Goal: Transaction & Acquisition: Purchase product/service

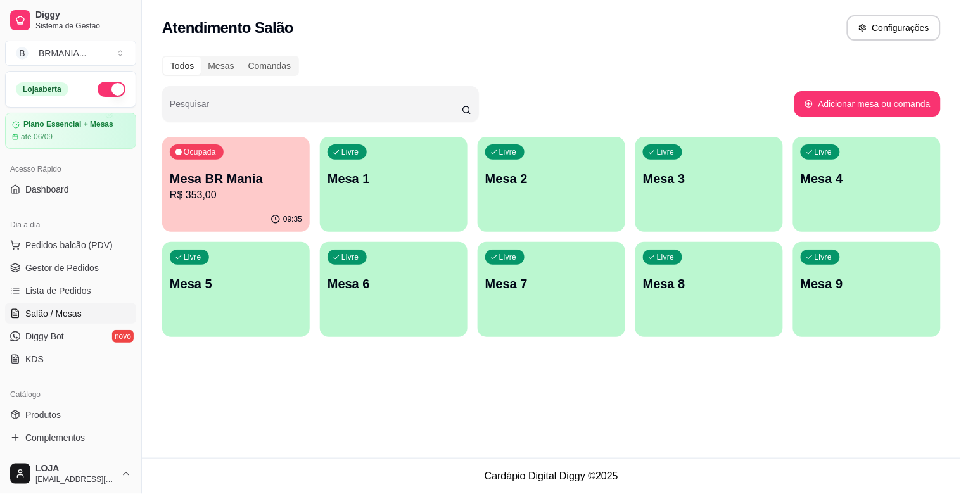
scroll to position [42, 0]
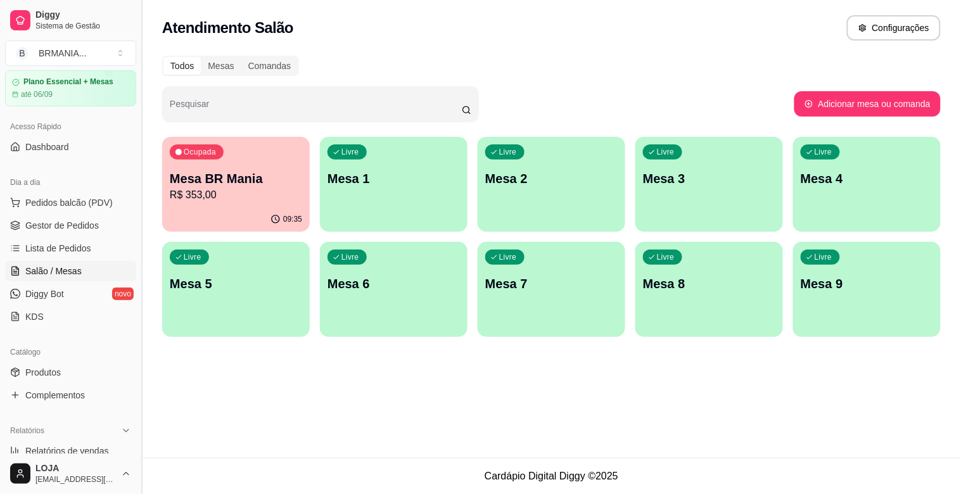
click at [136, 192] on button "Toggle Sidebar" at bounding box center [141, 247] width 10 height 494
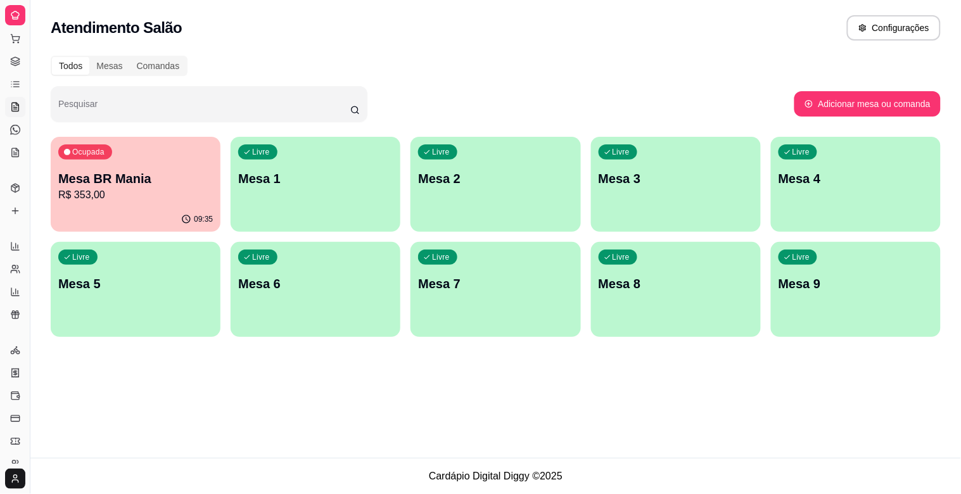
scroll to position [0, 0]
click at [134, 193] on p "R$ 353,00" at bounding box center [135, 194] width 155 height 15
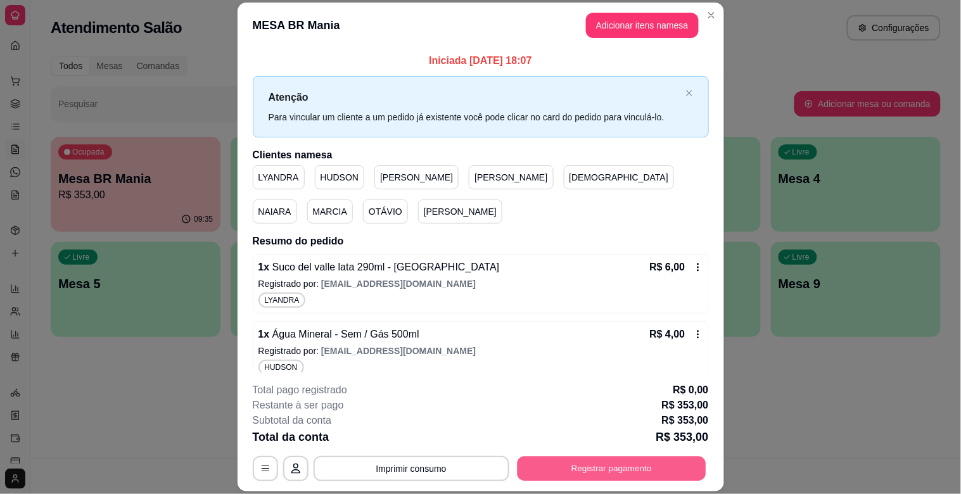
click at [610, 467] on button "Registrar pagamento" at bounding box center [611, 469] width 189 height 25
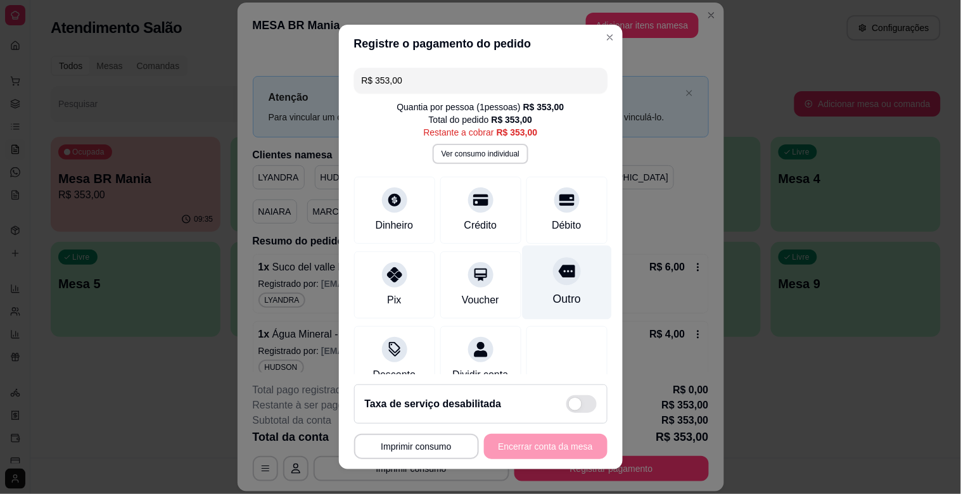
click at [553, 281] on div at bounding box center [567, 271] width 28 height 28
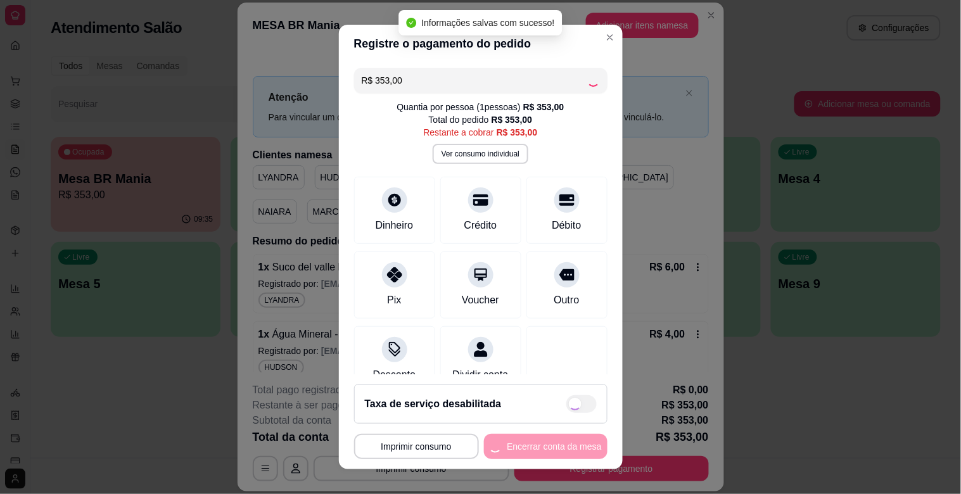
type input "R$ 0,00"
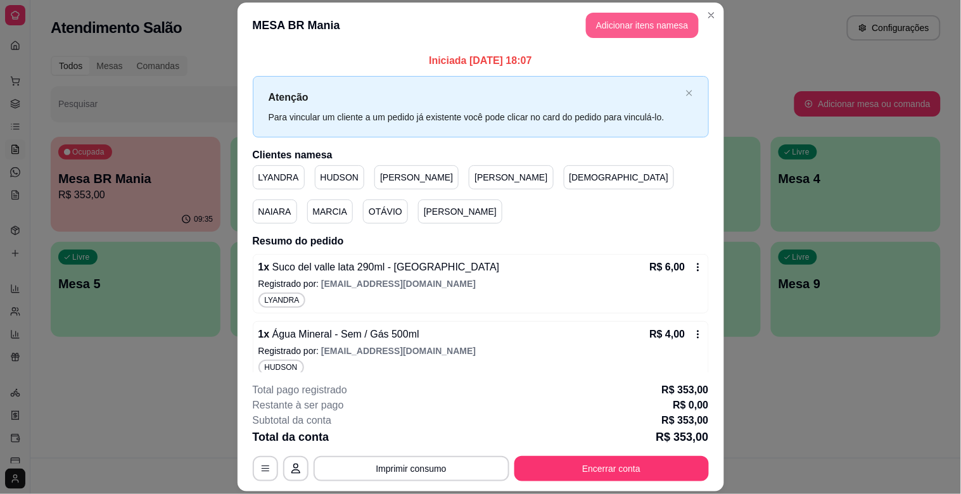
click at [629, 27] on button "Adicionar itens na mesa" at bounding box center [642, 25] width 113 height 25
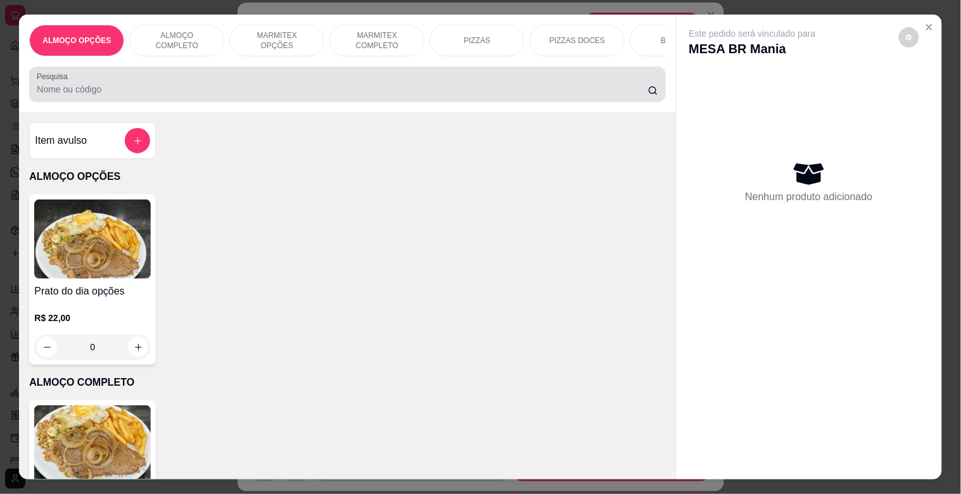
click at [283, 79] on div at bounding box center [347, 84] width 621 height 25
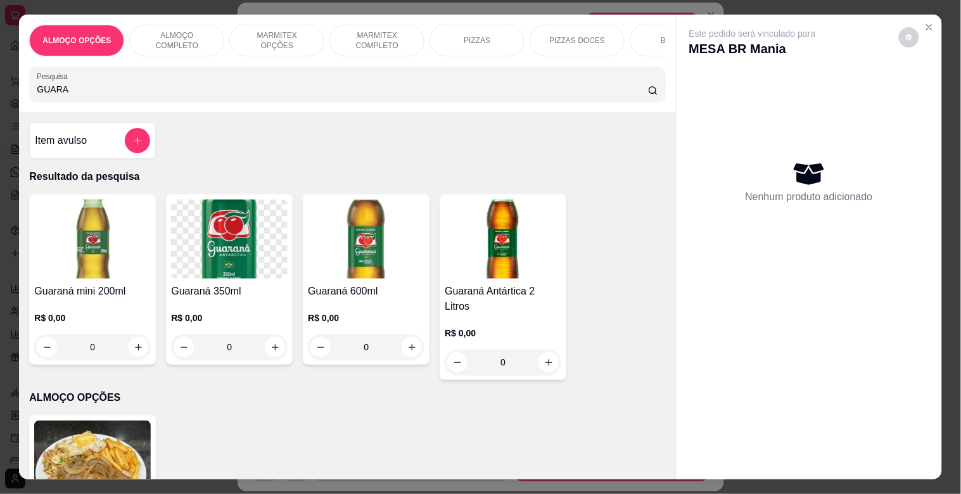
type input "GUARA"
click at [121, 276] on img at bounding box center [92, 238] width 117 height 79
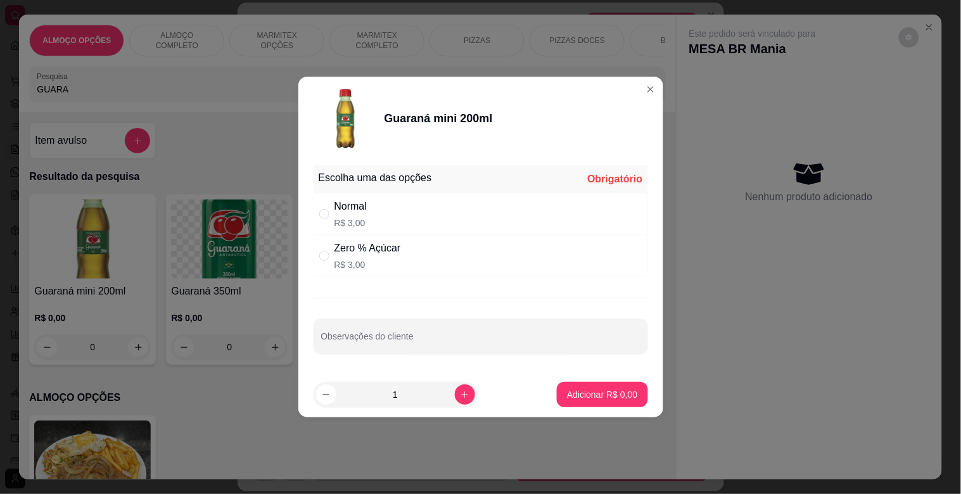
click at [405, 249] on div "Zero % Açúcar R$ 3,00" at bounding box center [480, 256] width 334 height 42
radio input "true"
click at [626, 394] on p "Adicionar R$ 3,00" at bounding box center [602, 394] width 70 height 13
type input "1"
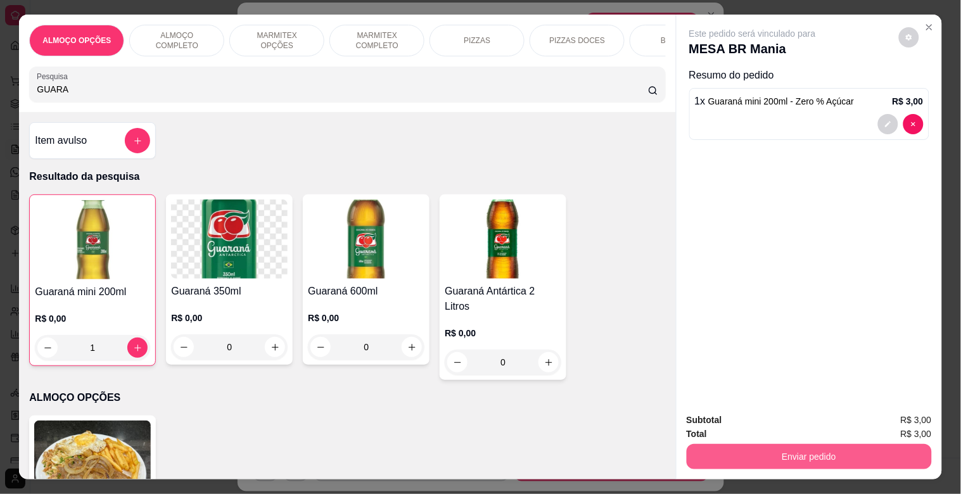
click at [735, 448] on button "Enviar pedido" at bounding box center [808, 456] width 245 height 25
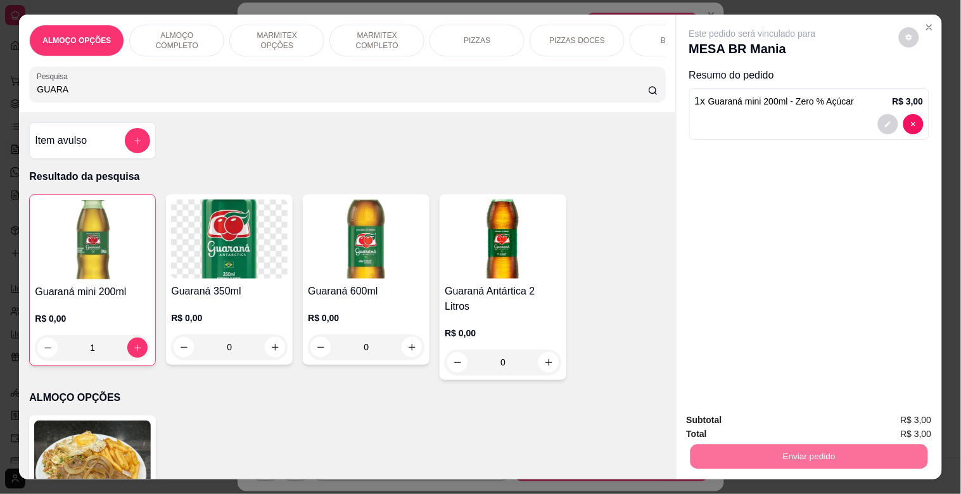
click at [882, 412] on button "Sim, quero registrar" at bounding box center [887, 420] width 94 height 24
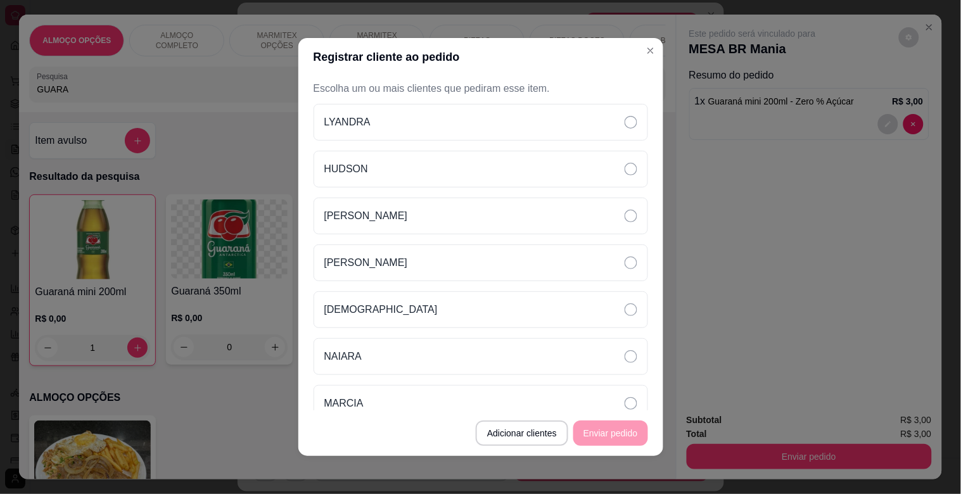
scroll to position [111, 0]
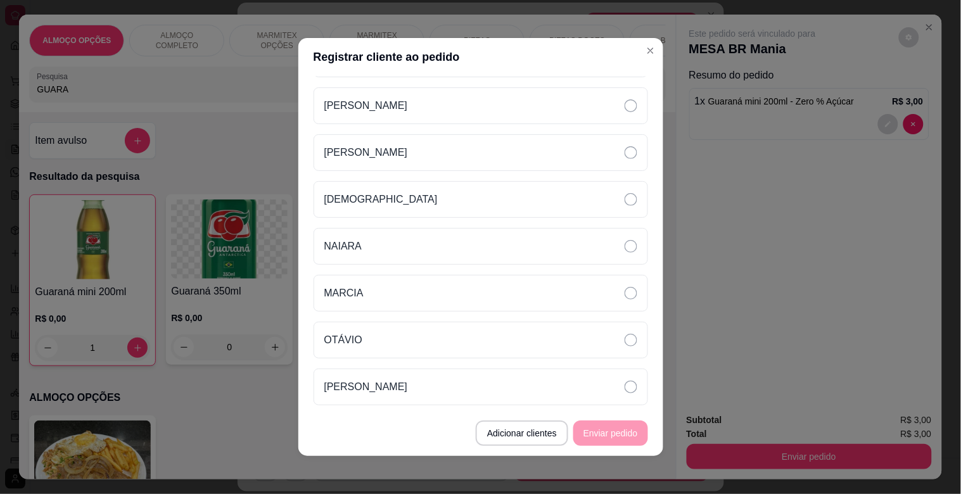
click at [515, 438] on button "Adicionar clientes" at bounding box center [522, 432] width 92 height 25
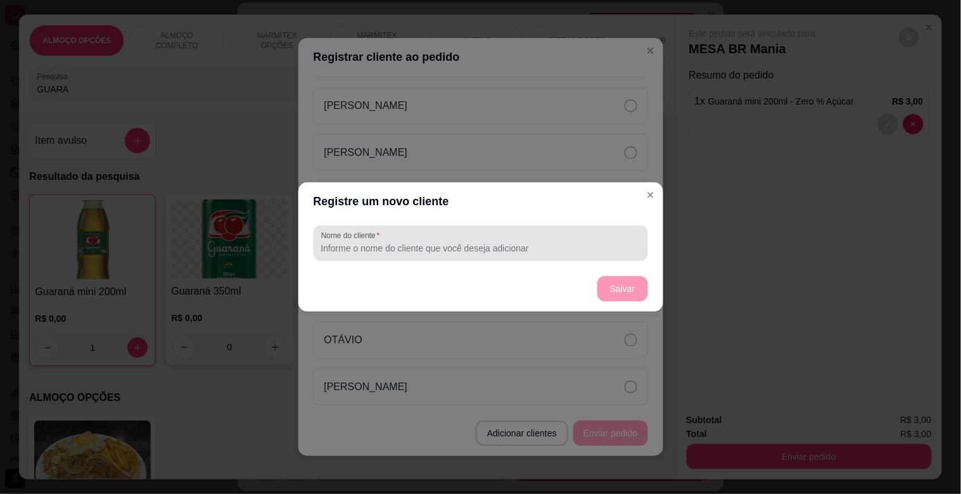
click at [455, 257] on div "Nome do cliente" at bounding box center [480, 242] width 334 height 35
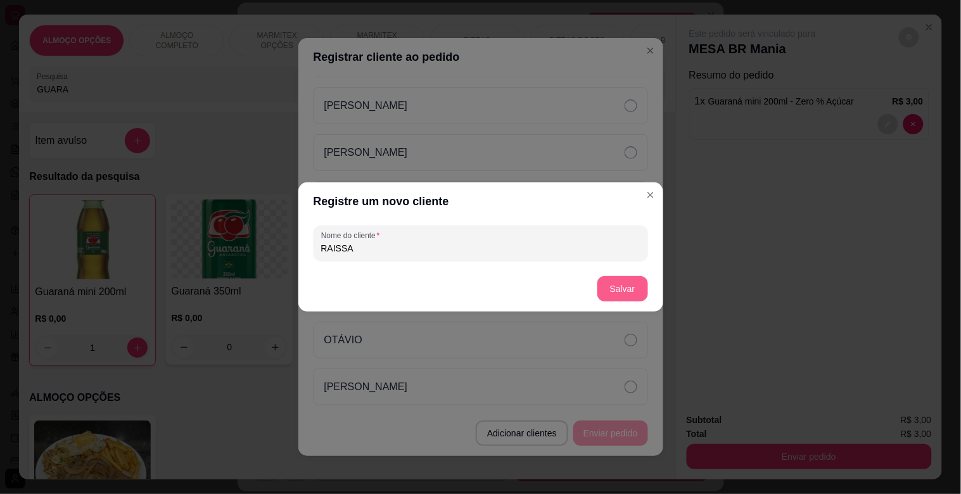
type input "RAISSA"
click at [646, 290] on button "Salvar" at bounding box center [622, 289] width 49 height 25
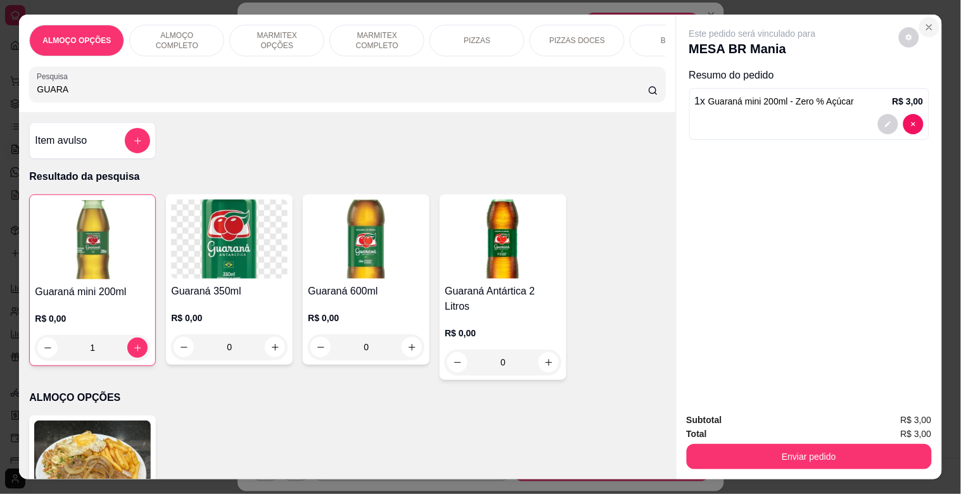
click at [926, 22] on icon "Close" at bounding box center [929, 27] width 10 height 10
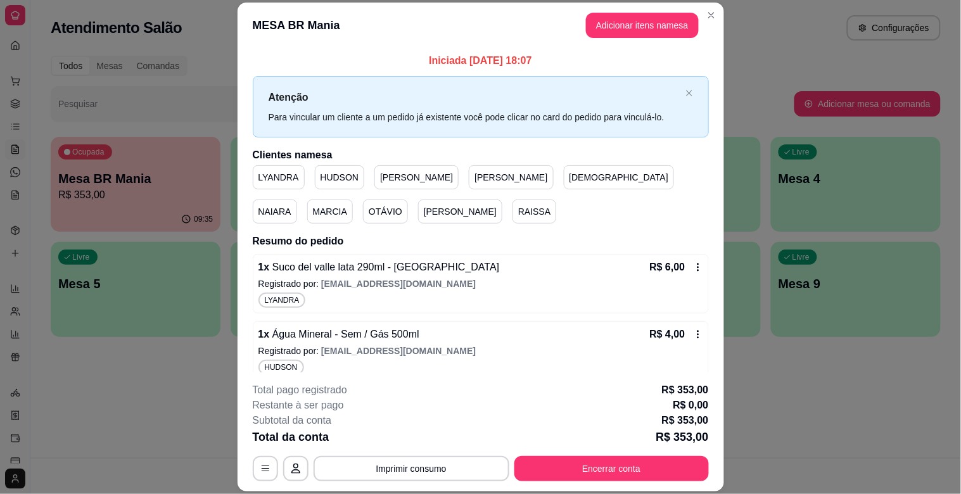
scroll to position [2468, 0]
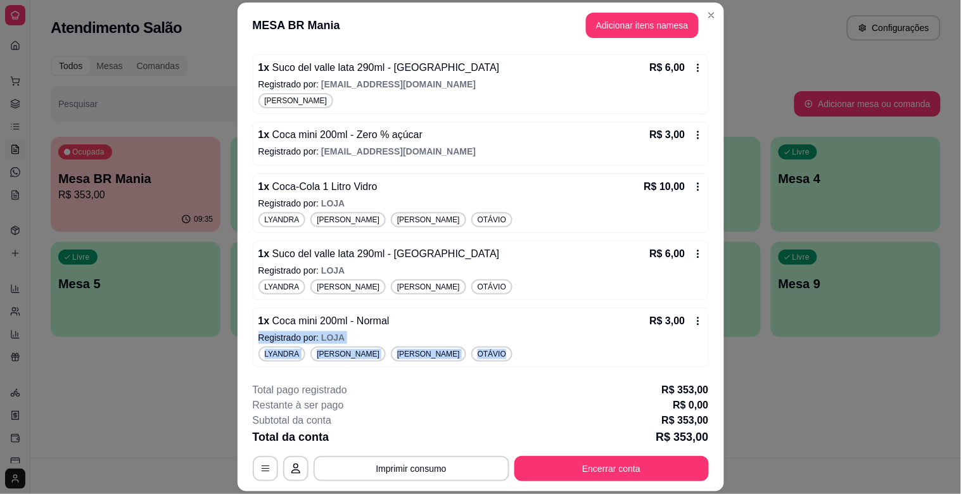
drag, startPoint x: 707, startPoint y: 355, endPoint x: 702, endPoint y: 325, distance: 29.6
click at [702, 325] on div "Iniciada [DATE] 18:07 Atenção Para vincular um cliente a um pedido já existente…" at bounding box center [480, 210] width 486 height 324
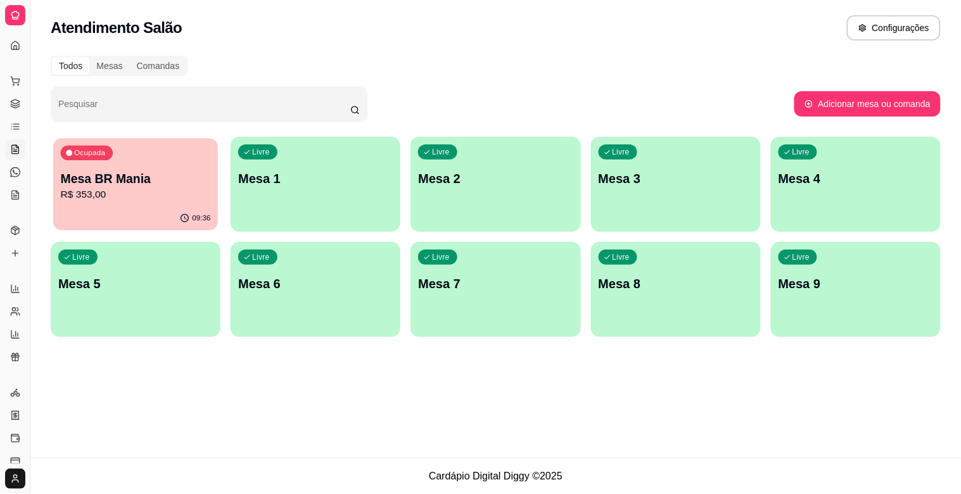
click at [165, 191] on p "R$ 353,00" at bounding box center [136, 194] width 150 height 15
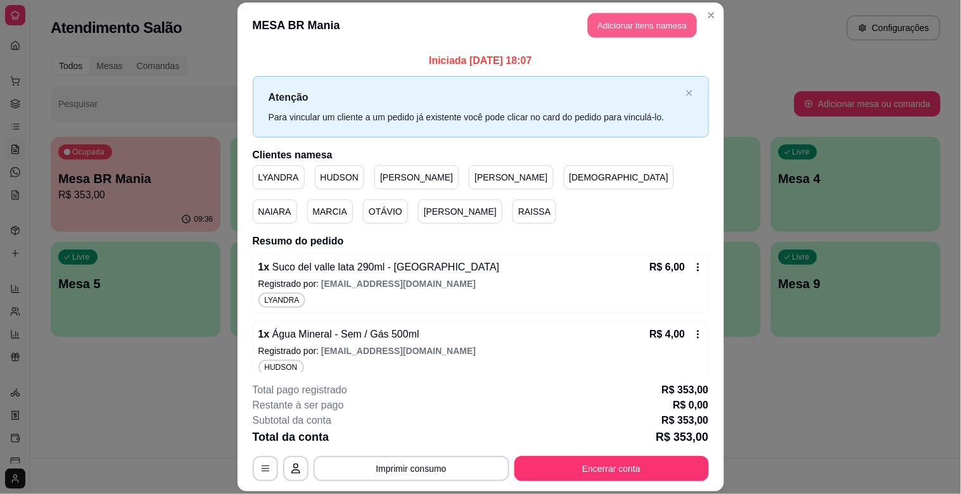
click at [637, 24] on button "Adicionar itens na mesa" at bounding box center [642, 25] width 109 height 25
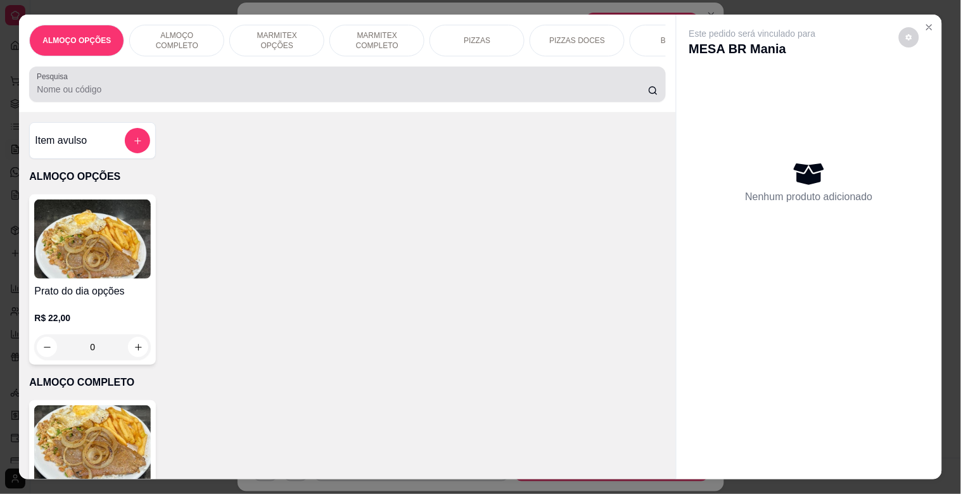
click at [279, 87] on div at bounding box center [347, 84] width 621 height 25
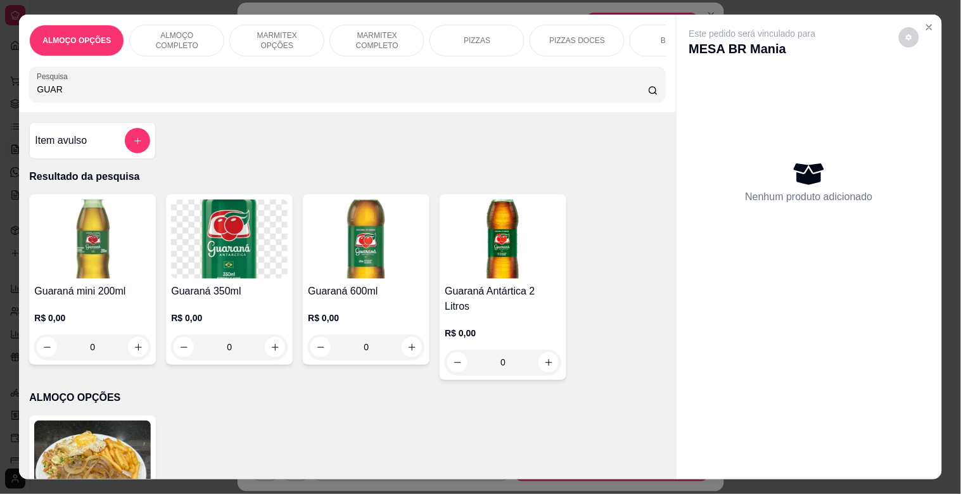
type input "GUAR"
click at [80, 241] on img at bounding box center [92, 238] width 117 height 79
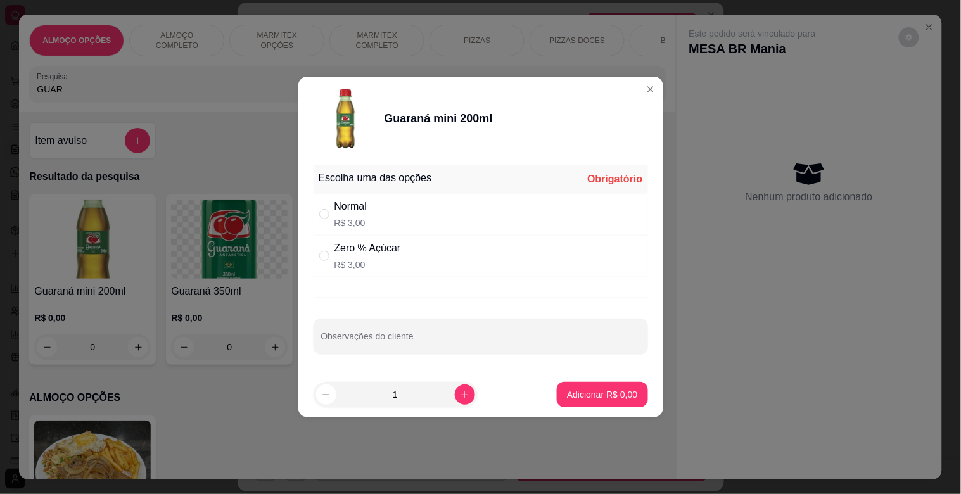
drag, startPoint x: 400, startPoint y: 245, endPoint x: 495, endPoint y: 293, distance: 105.6
click at [403, 245] on div "Zero % Açúcar R$ 3,00" at bounding box center [480, 256] width 334 height 42
radio input "true"
click at [583, 389] on p "Adicionar R$ 3,00" at bounding box center [602, 394] width 70 height 13
type input "1"
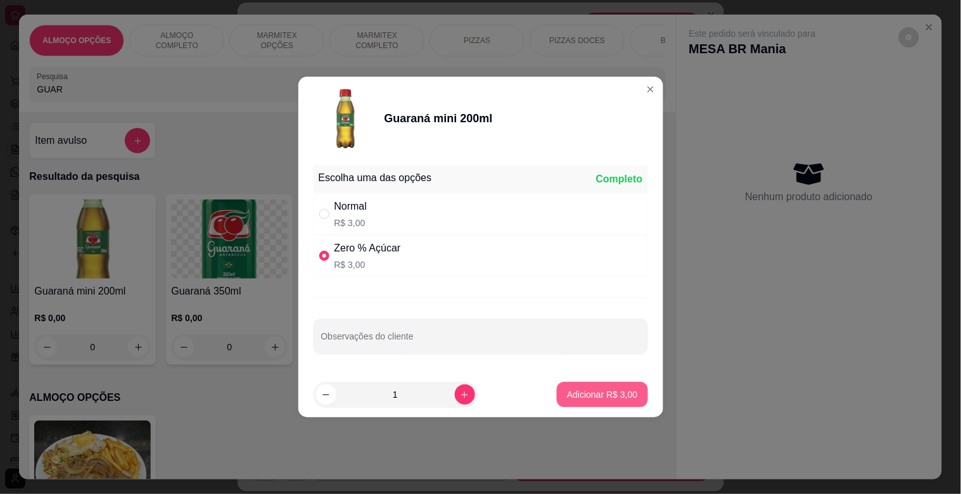
type input "1"
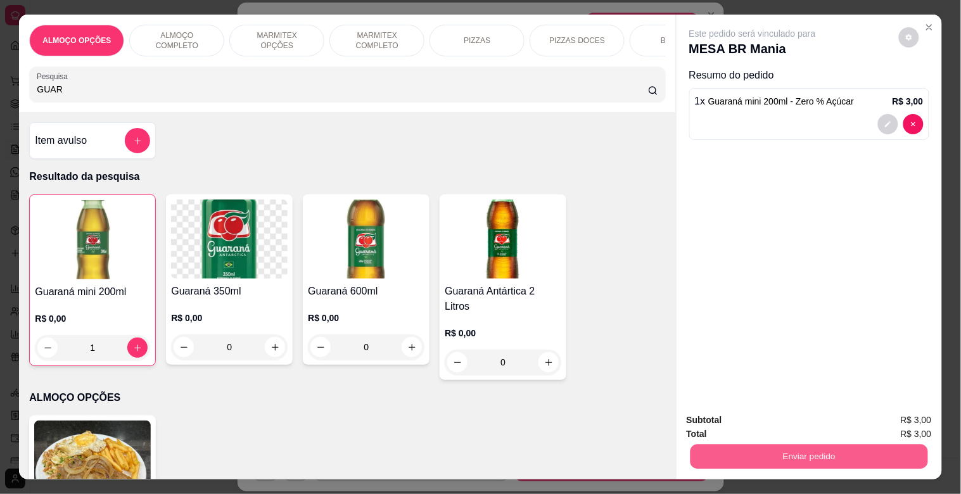
click at [774, 444] on button "Enviar pedido" at bounding box center [808, 456] width 237 height 25
click at [850, 421] on button "Sim, quero registrar" at bounding box center [887, 419] width 91 height 23
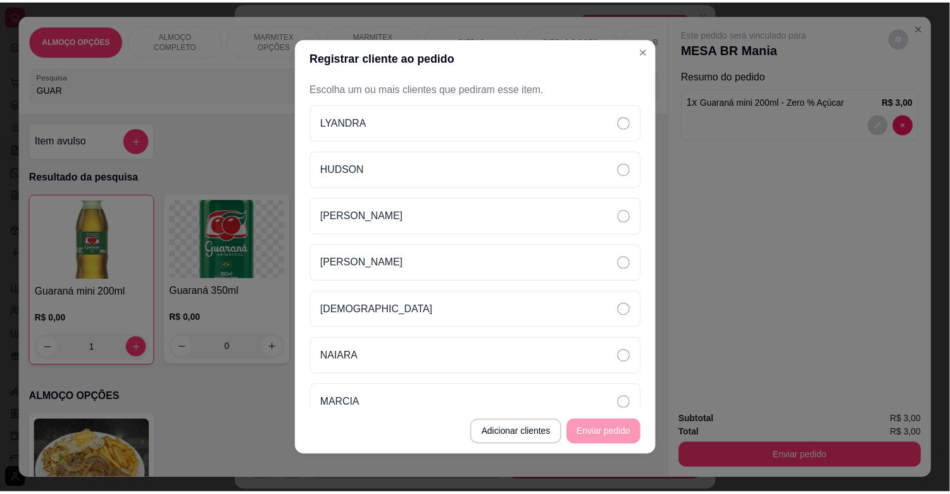
scroll to position [158, 0]
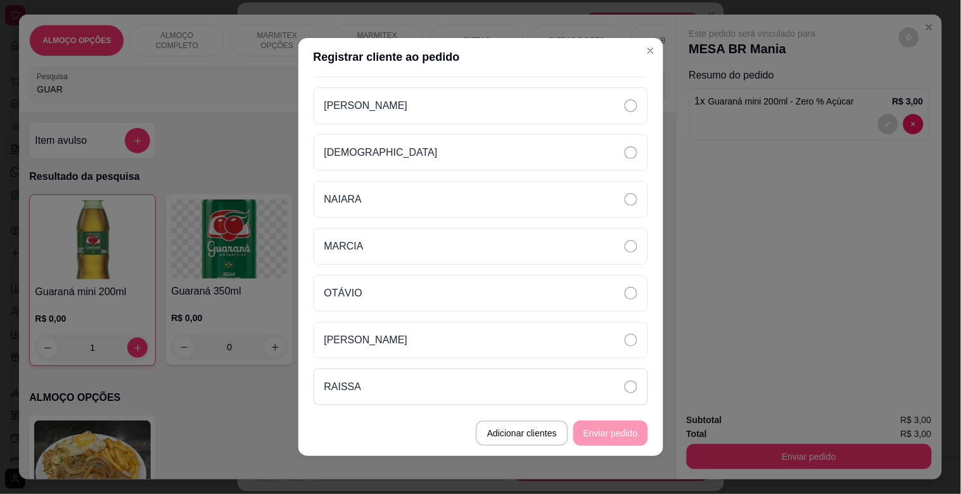
drag, startPoint x: 470, startPoint y: 381, endPoint x: 568, endPoint y: 393, distance: 98.3
click at [476, 381] on div "RAISSA" at bounding box center [480, 387] width 334 height 37
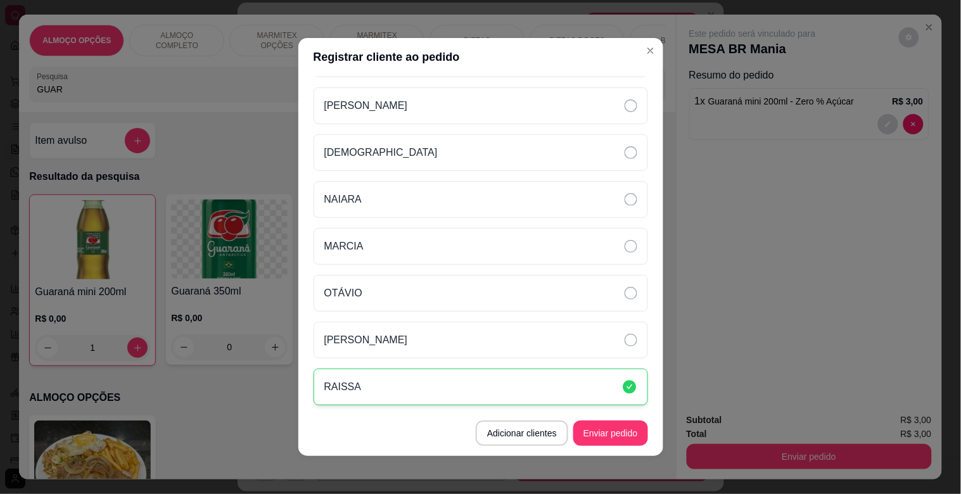
click at [602, 427] on button "Enviar pedido" at bounding box center [610, 432] width 75 height 25
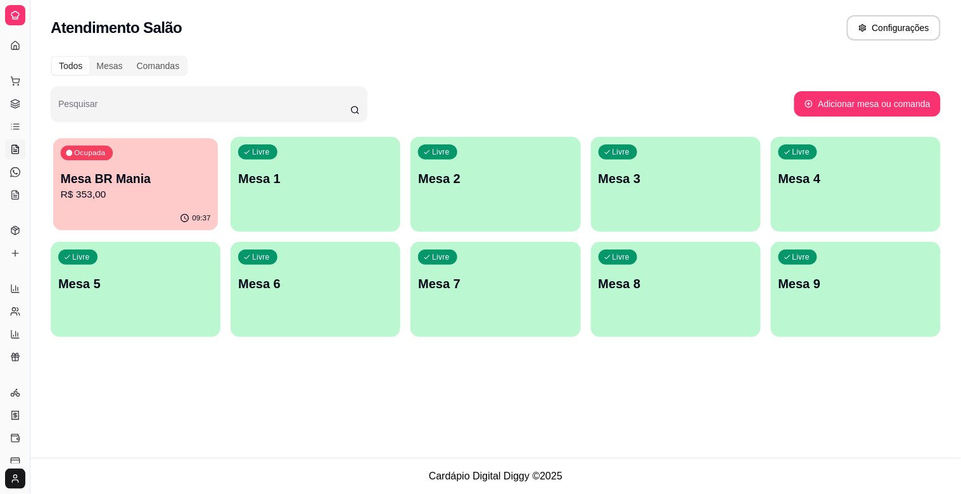
click at [127, 174] on p "Mesa BR Mania" at bounding box center [136, 178] width 150 height 17
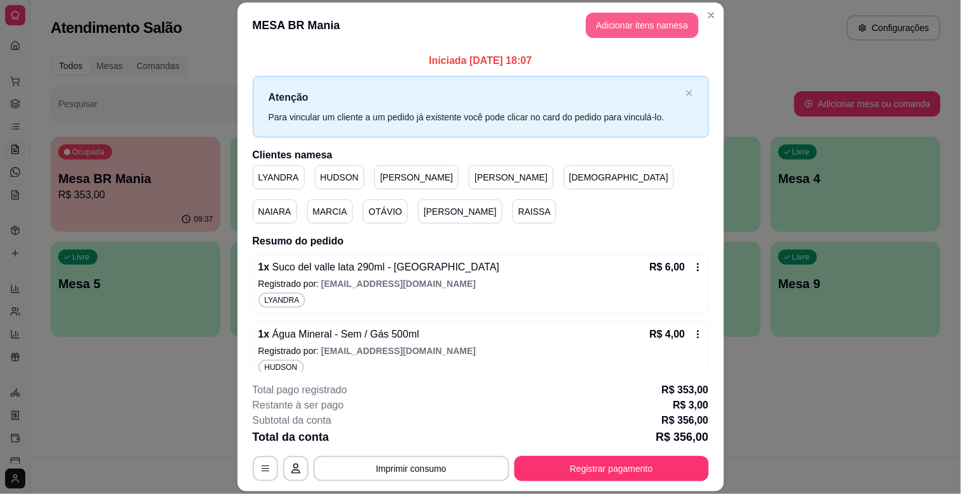
click at [622, 27] on button "Adicionar itens na mesa" at bounding box center [642, 25] width 113 height 25
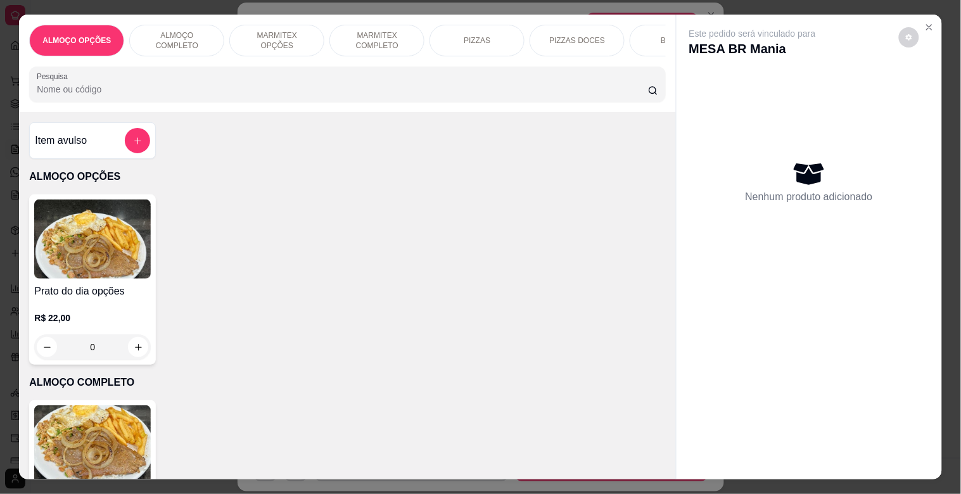
click at [272, 87] on input "Pesquisa" at bounding box center [342, 89] width 611 height 13
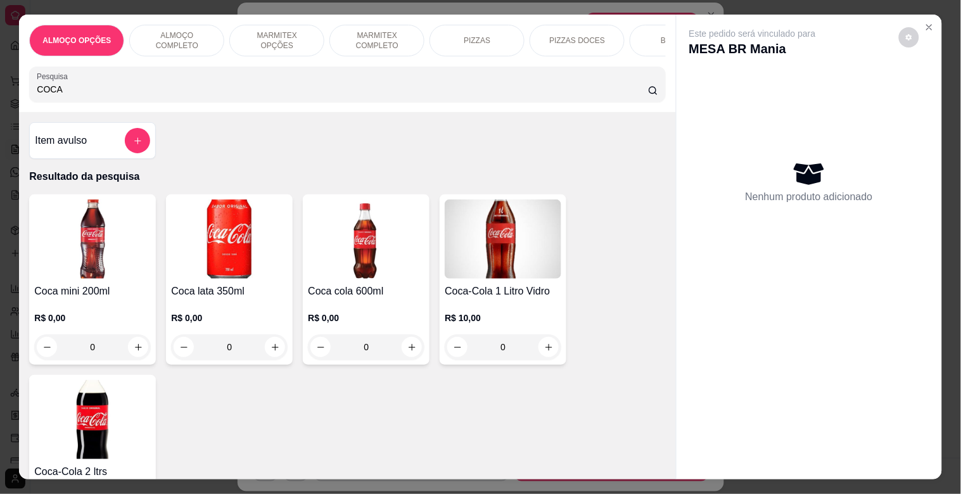
type input "COCA"
click at [113, 273] on img at bounding box center [92, 238] width 117 height 79
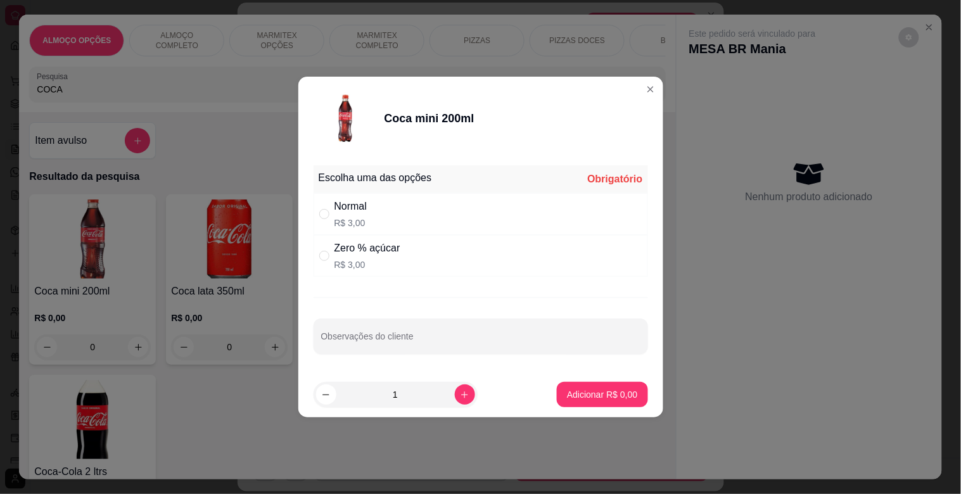
click at [497, 262] on div "Zero % açúcar R$ 3,00" at bounding box center [480, 256] width 334 height 42
radio input "true"
click at [581, 394] on p "Adicionar R$ 3,00" at bounding box center [602, 394] width 70 height 13
type input "1"
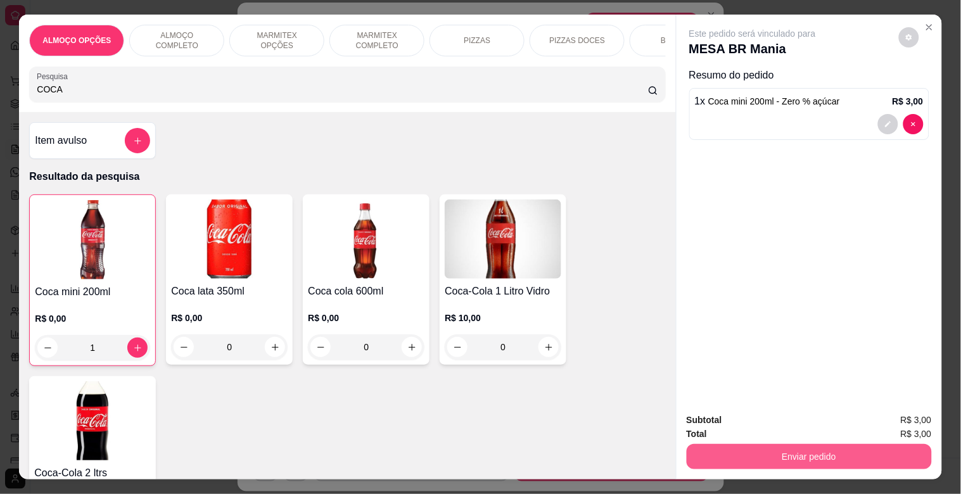
click at [852, 456] on button "Enviar pedido" at bounding box center [808, 456] width 245 height 25
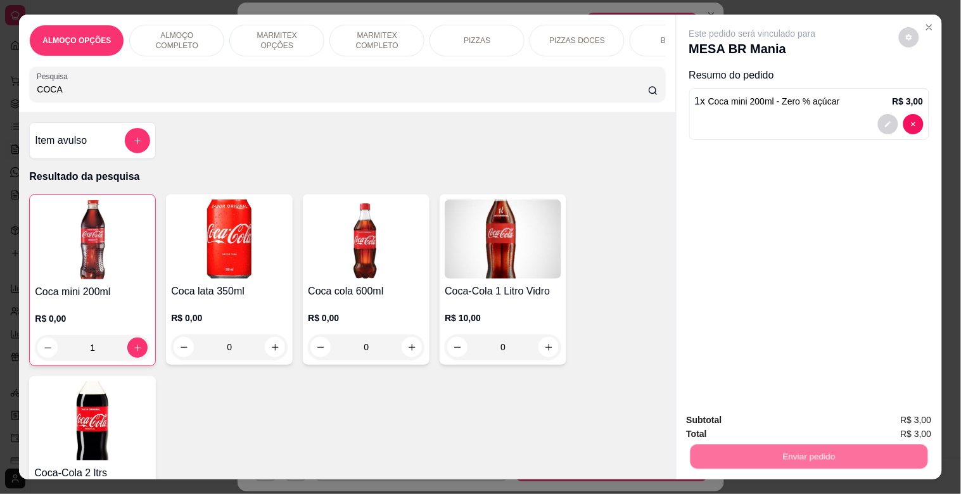
drag, startPoint x: 874, startPoint y: 390, endPoint x: 883, endPoint y: 406, distance: 17.8
click at [874, 394] on p "Essa é uma forma de identificar quem consumiu cada item na mesa e facilitar o p…" at bounding box center [803, 398] width 217 height 20
click at [883, 412] on button "Sim, quero registrar" at bounding box center [887, 419] width 91 height 23
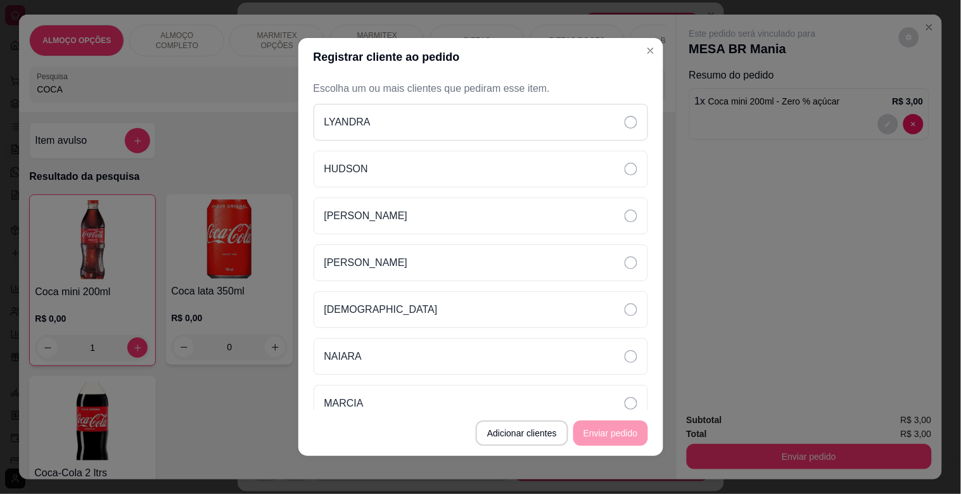
click at [460, 118] on div "LYANDRA" at bounding box center [480, 122] width 334 height 37
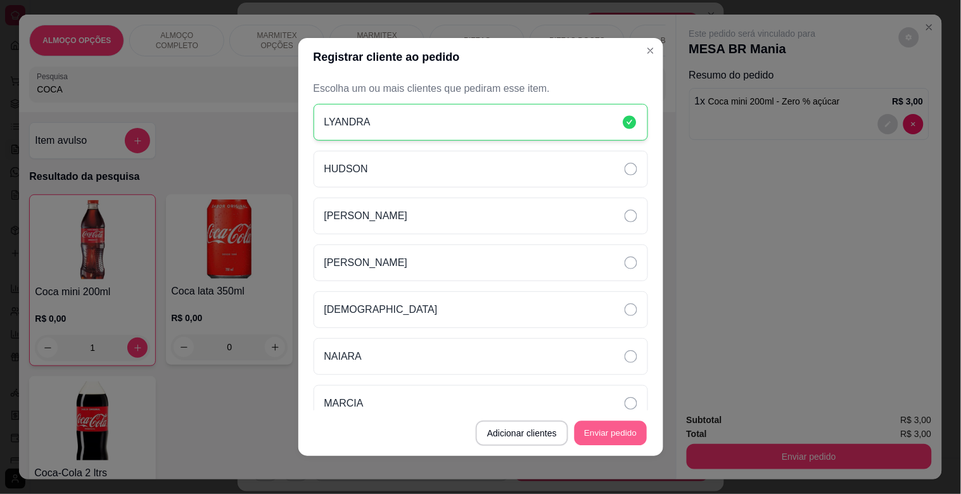
click at [614, 435] on button "Enviar pedido" at bounding box center [610, 433] width 72 height 25
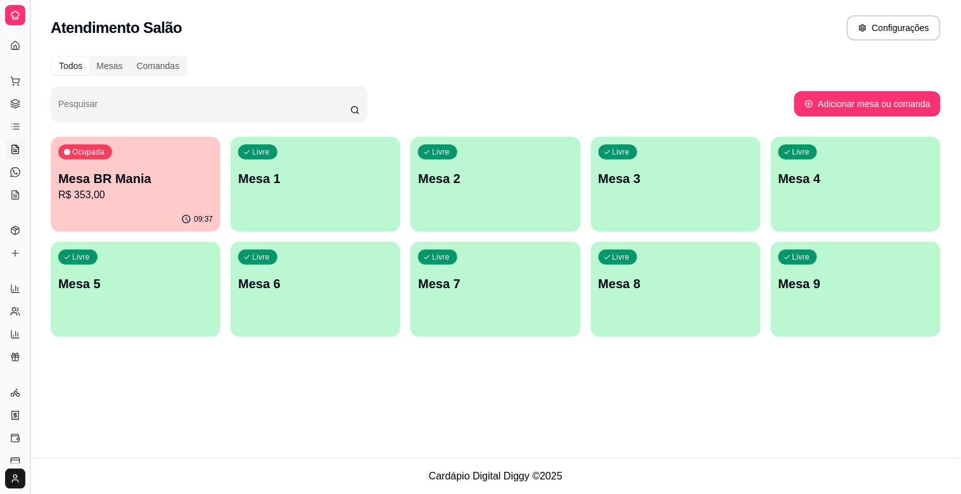
click at [27, 229] on button "Toggle Sidebar" at bounding box center [30, 247] width 10 height 494
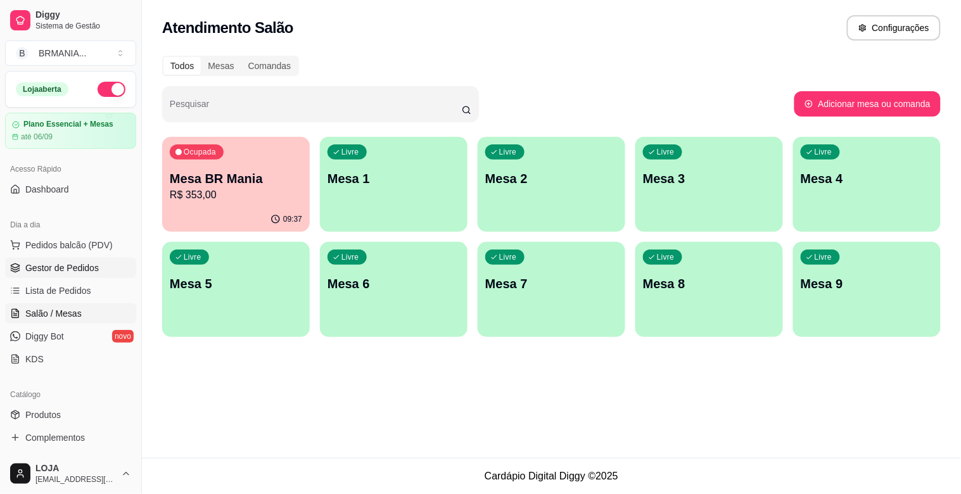
click at [63, 262] on span "Gestor de Pedidos" at bounding box center [61, 268] width 73 height 13
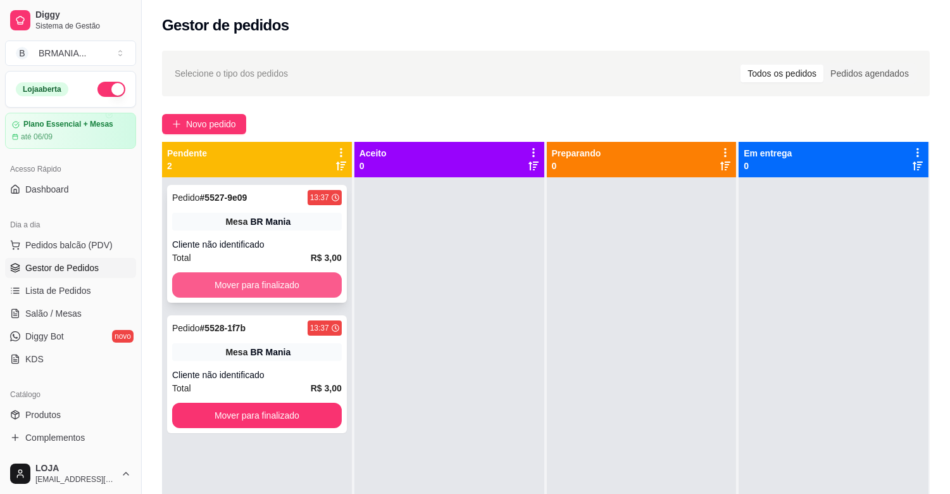
click at [299, 294] on button "Mover para finalizado" at bounding box center [257, 284] width 170 height 25
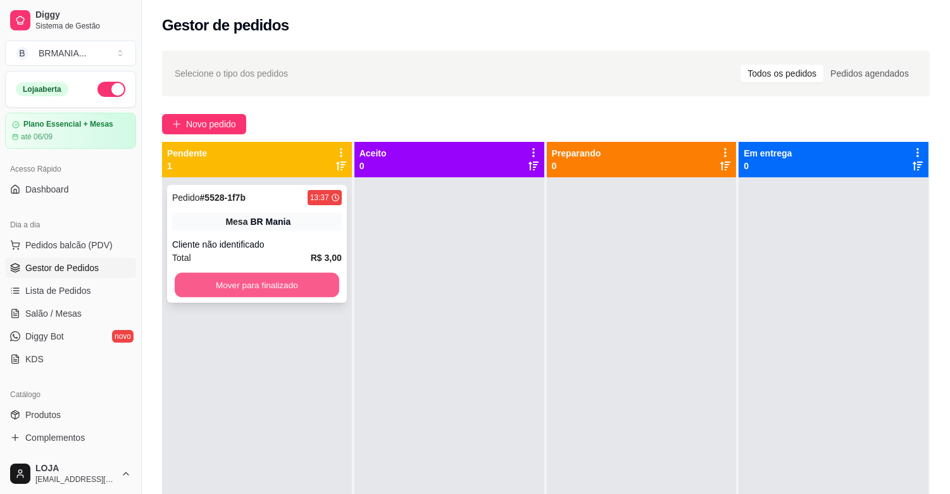
click at [310, 289] on button "Mover para finalizado" at bounding box center [257, 285] width 165 height 25
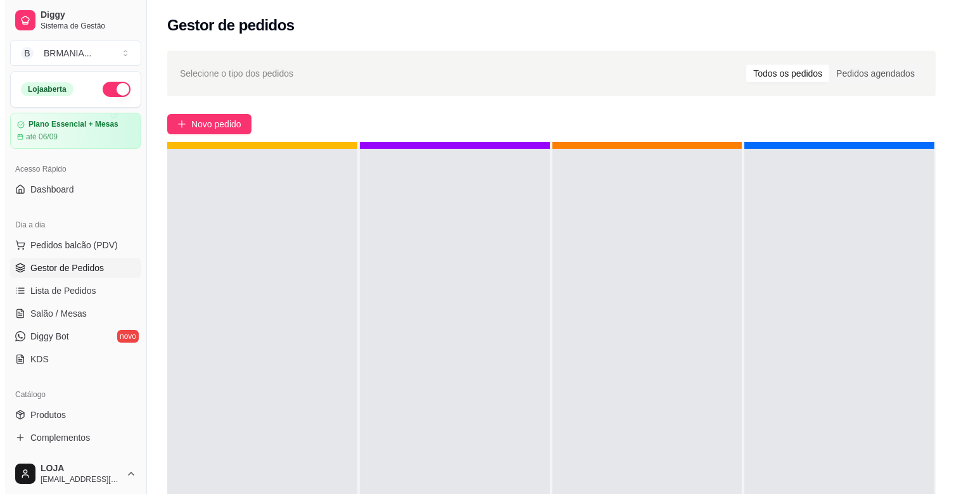
scroll to position [35, 0]
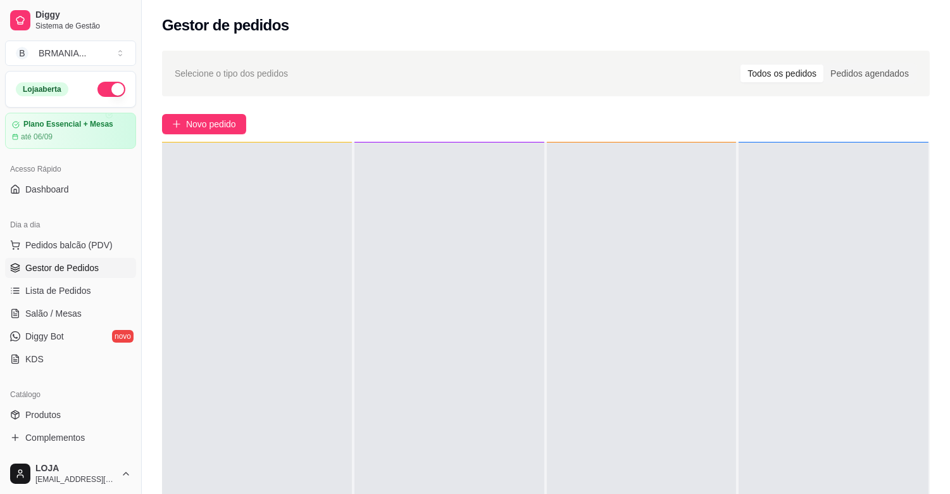
click at [944, 431] on div "Selecione o tipo dos pedidos Todos os pedidos Pedidos agendados Novo pedido Pen…" at bounding box center [546, 347] width 809 height 608
drag, startPoint x: 944, startPoint y: 426, endPoint x: 864, endPoint y: 521, distance: 124.0
click at [864, 493] on html "Diggy Sistema de Gestão B BRMANIA ... Loja aberta Plano Essencial + Mesas até 0…" at bounding box center [475, 247] width 950 height 494
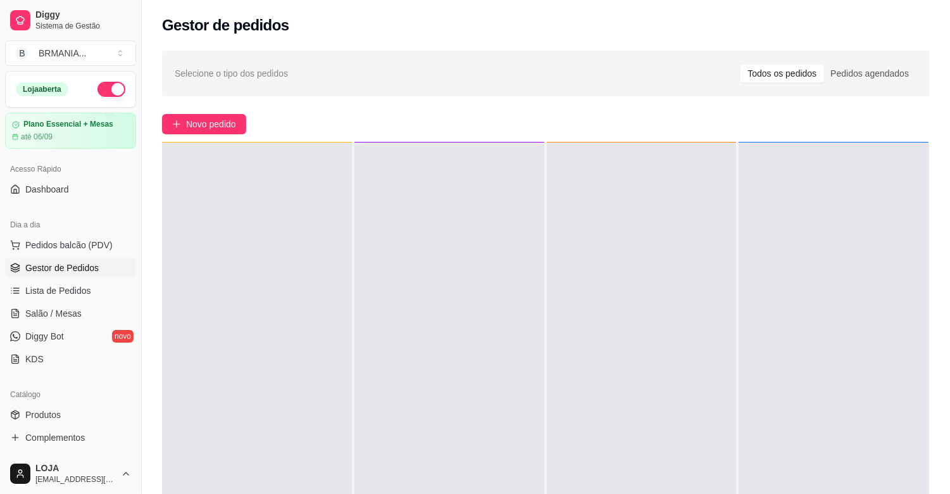
drag, startPoint x: 46, startPoint y: 239, endPoint x: 37, endPoint y: 233, distance: 11.1
click at [41, 239] on span "Pedidos balcão (PDV)" at bounding box center [68, 245] width 87 height 13
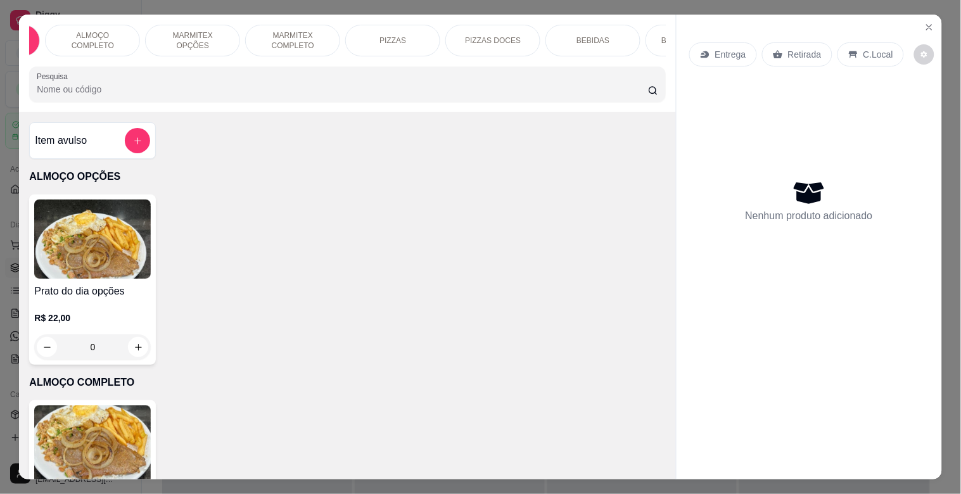
scroll to position [0, 112]
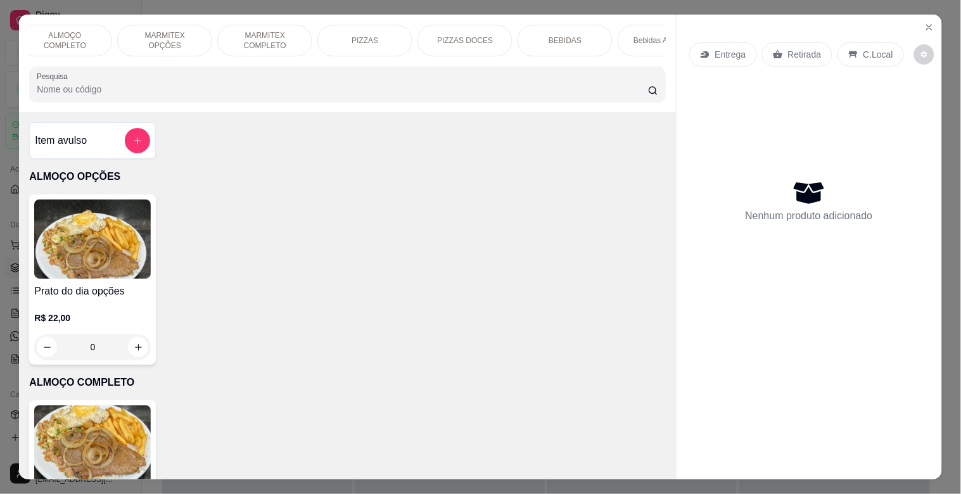
click at [654, 44] on div "Bebidas Alcoólicas" at bounding box center [664, 41] width 95 height 32
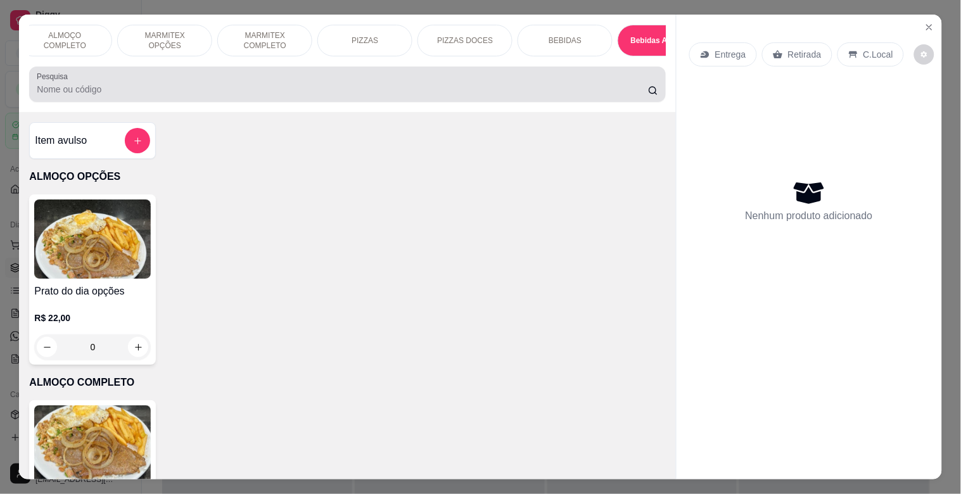
scroll to position [30, 0]
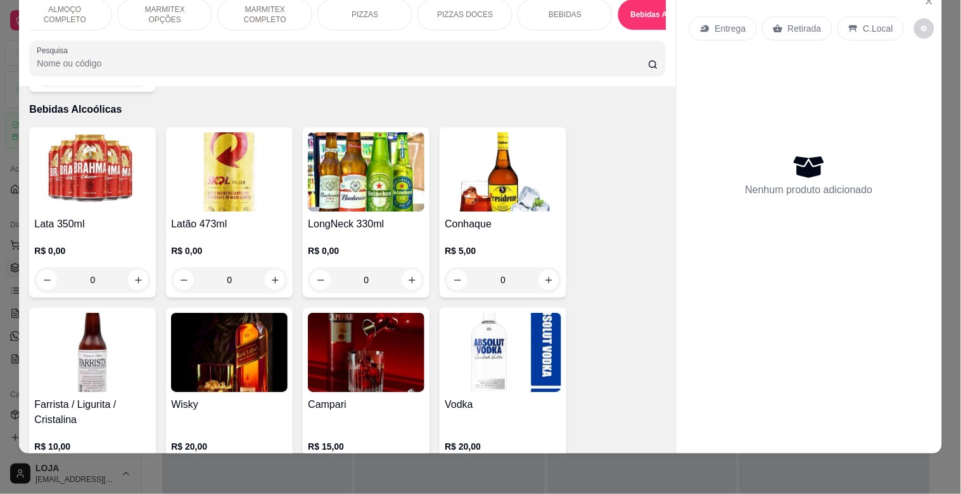
click at [363, 217] on h4 "LongNeck 330ml" at bounding box center [366, 224] width 117 height 15
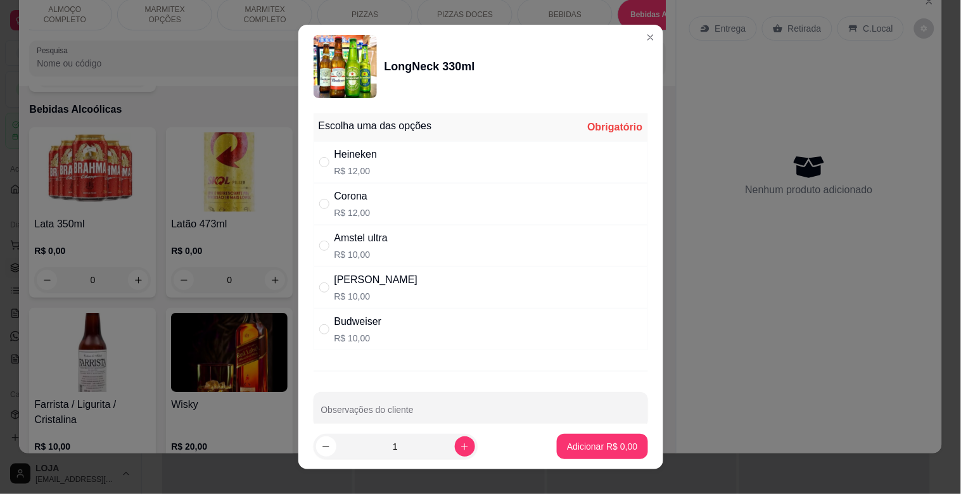
click at [381, 296] on div "Stella R$ 10,00" at bounding box center [480, 288] width 334 height 42
radio input "true"
click at [455, 440] on button "increase-product-quantity" at bounding box center [465, 446] width 20 height 20
type input "2"
click at [571, 446] on p "Adicionar R$ 20,00" at bounding box center [599, 446] width 73 height 12
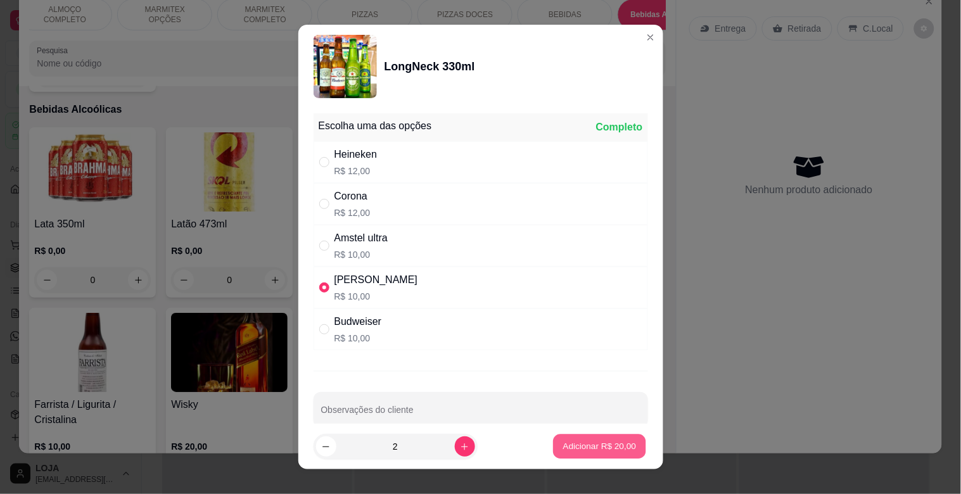
type input "2"
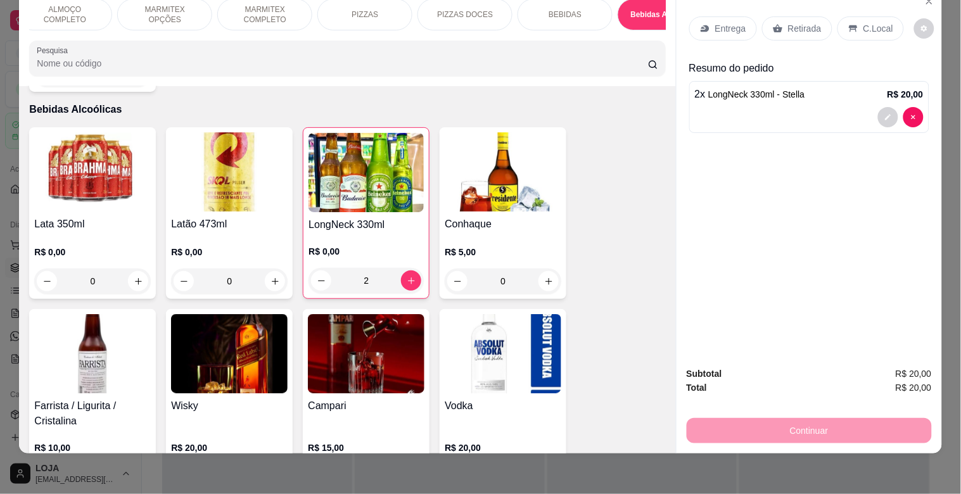
click at [849, 25] on icon at bounding box center [853, 28] width 8 height 7
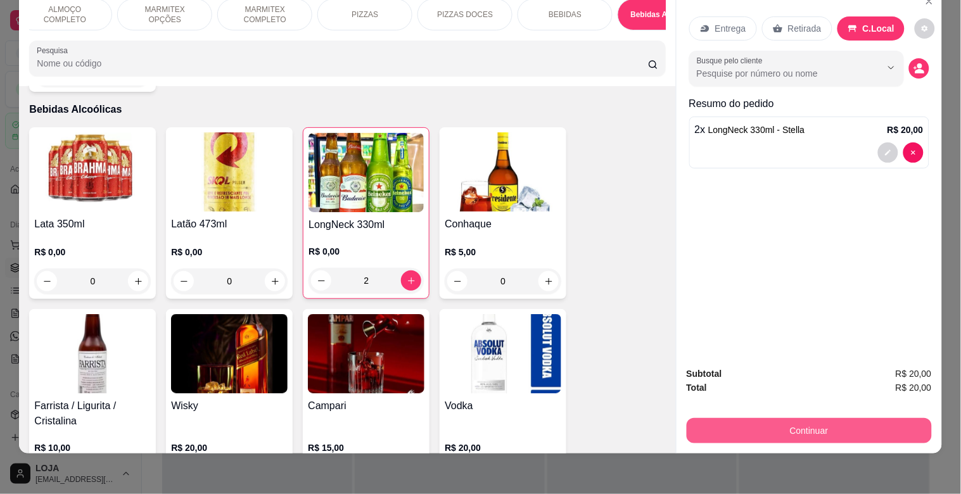
click at [763, 429] on button "Continuar" at bounding box center [808, 430] width 245 height 25
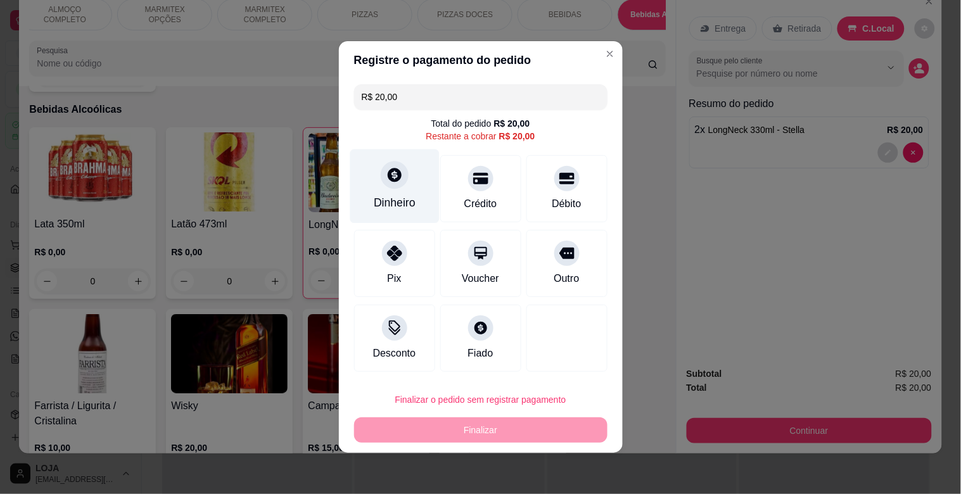
click at [374, 185] on div "Dinheiro" at bounding box center [394, 186] width 89 height 74
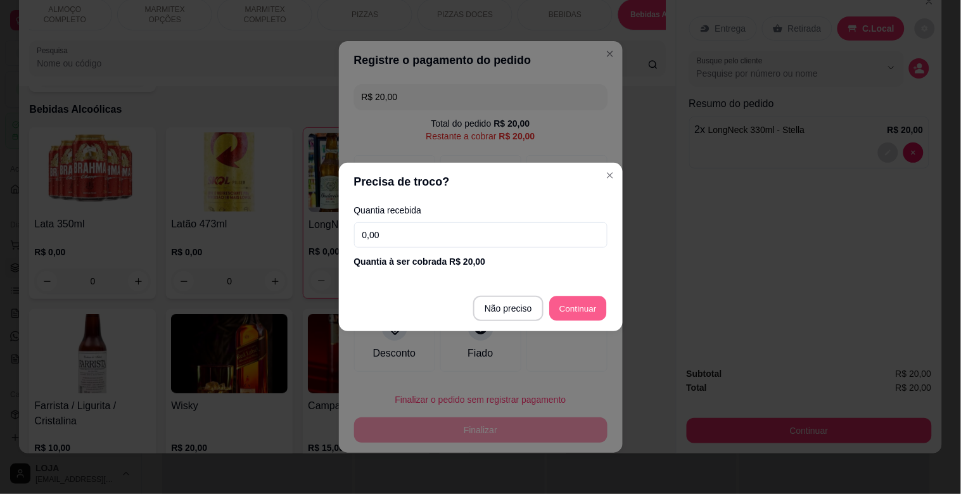
type input "R$ 0,00"
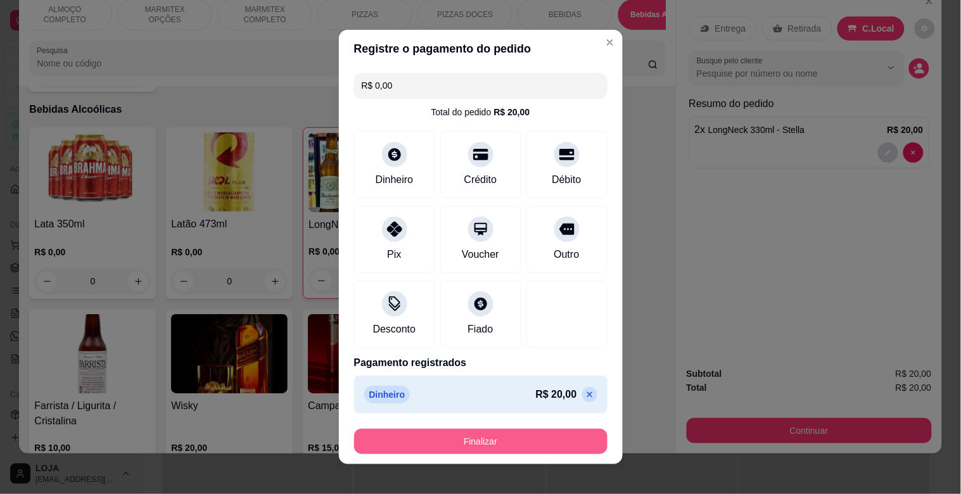
click at [508, 432] on button "Finalizar" at bounding box center [480, 441] width 253 height 25
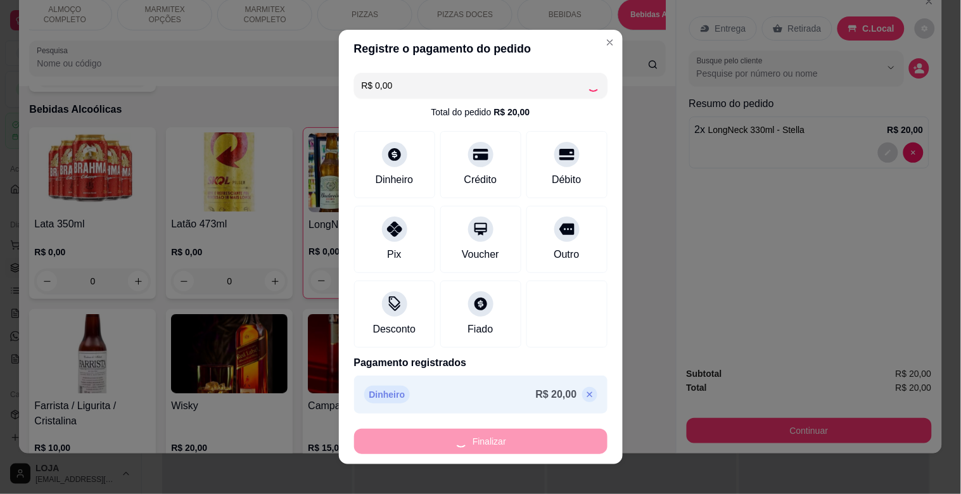
type input "0"
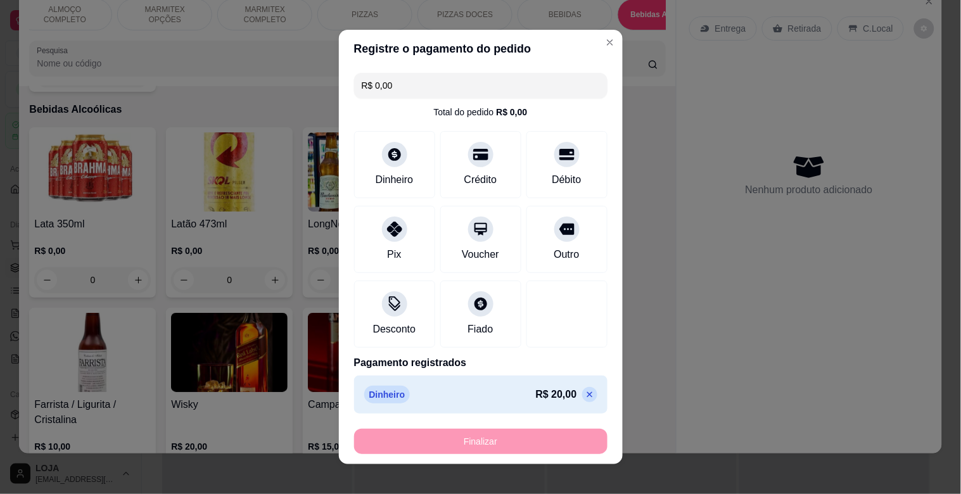
type input "-R$ 20,00"
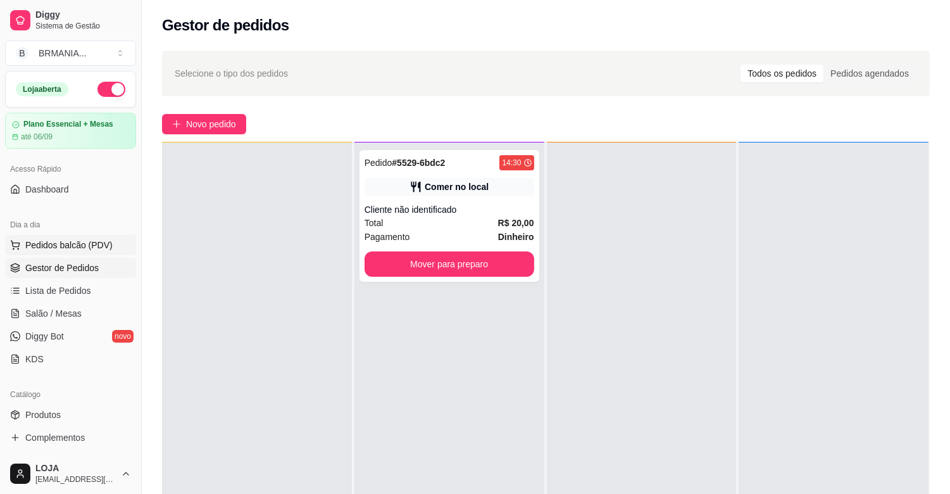
click at [104, 248] on span "Pedidos balcão (PDV)" at bounding box center [68, 245] width 87 height 13
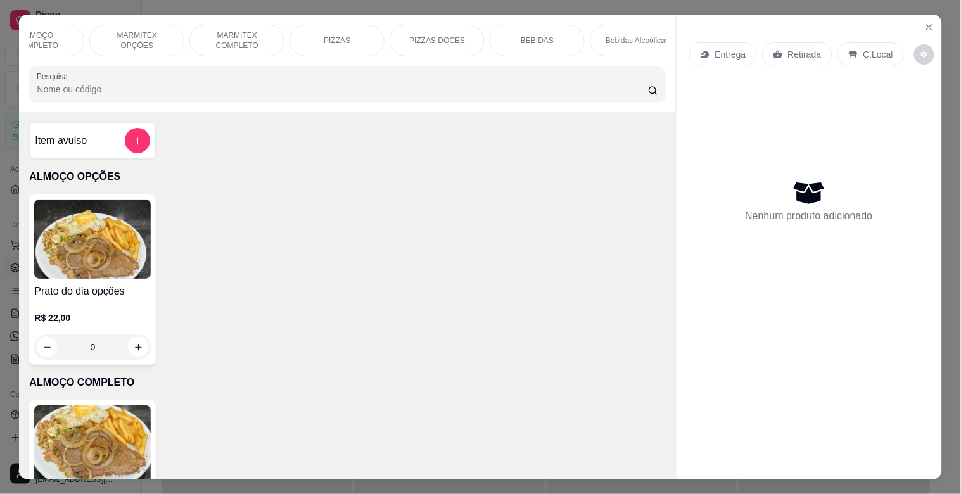
scroll to position [0, 158]
click at [477, 29] on div "BEBIDAS" at bounding box center [518, 41] width 95 height 32
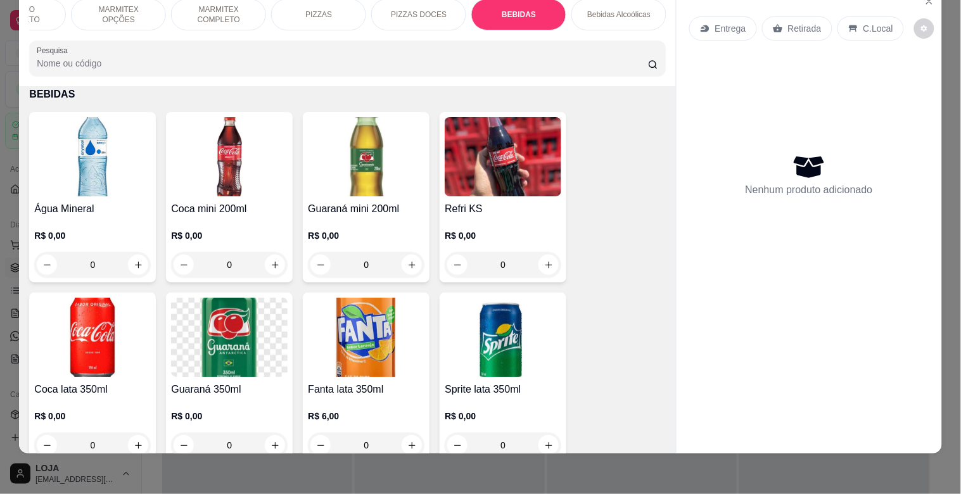
click at [95, 123] on img at bounding box center [92, 156] width 117 height 79
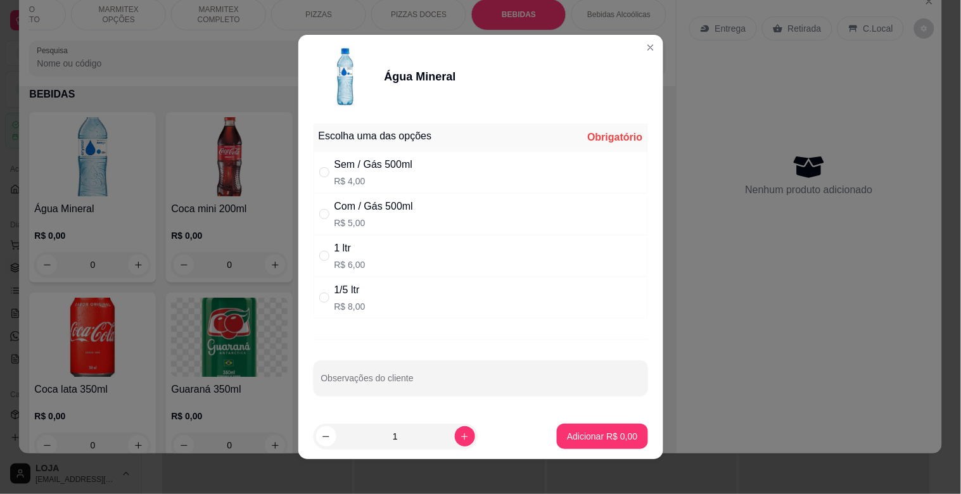
click at [383, 169] on div "Sem / Gás 500ml" at bounding box center [373, 164] width 79 height 15
radio input "true"
click at [572, 441] on p "Adicionar R$ 4,00" at bounding box center [602, 436] width 68 height 12
type input "1"
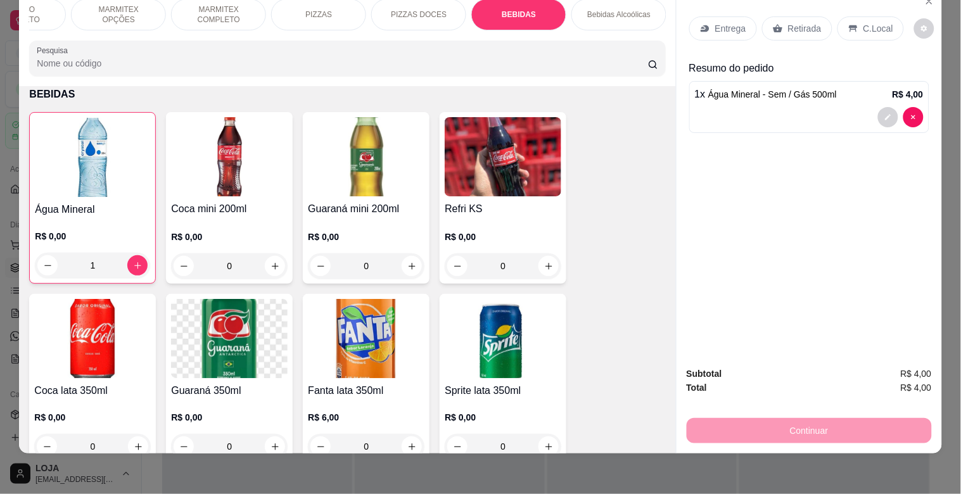
click at [871, 26] on div "C.Local" at bounding box center [870, 28] width 66 height 24
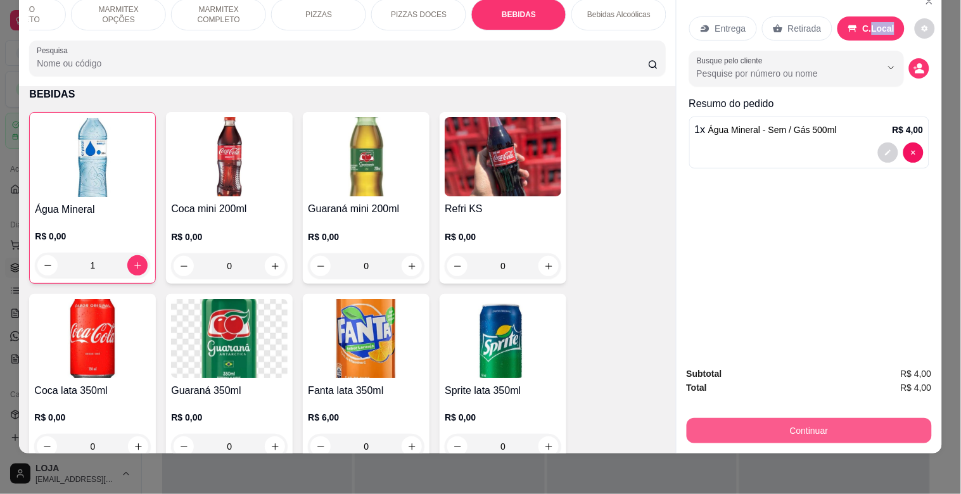
click at [882, 418] on button "Continuar" at bounding box center [808, 430] width 245 height 25
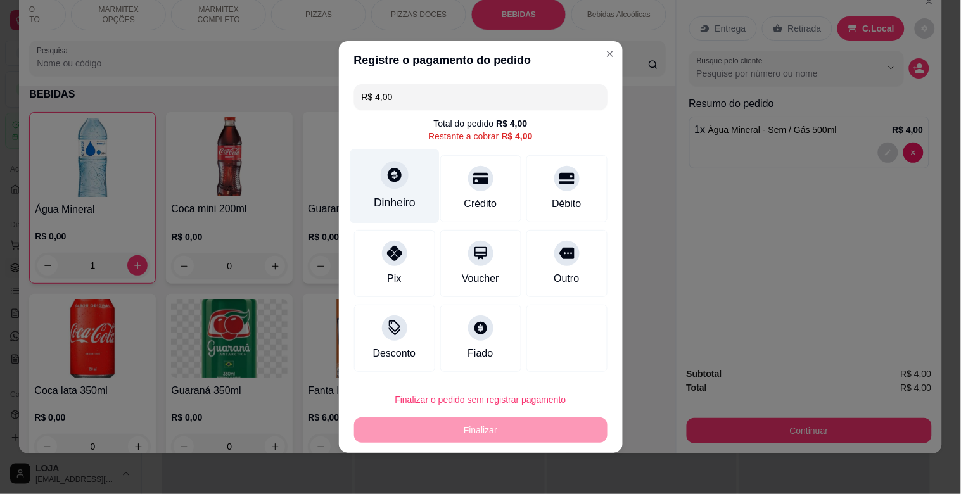
click at [383, 203] on div "Dinheiro" at bounding box center [395, 202] width 42 height 16
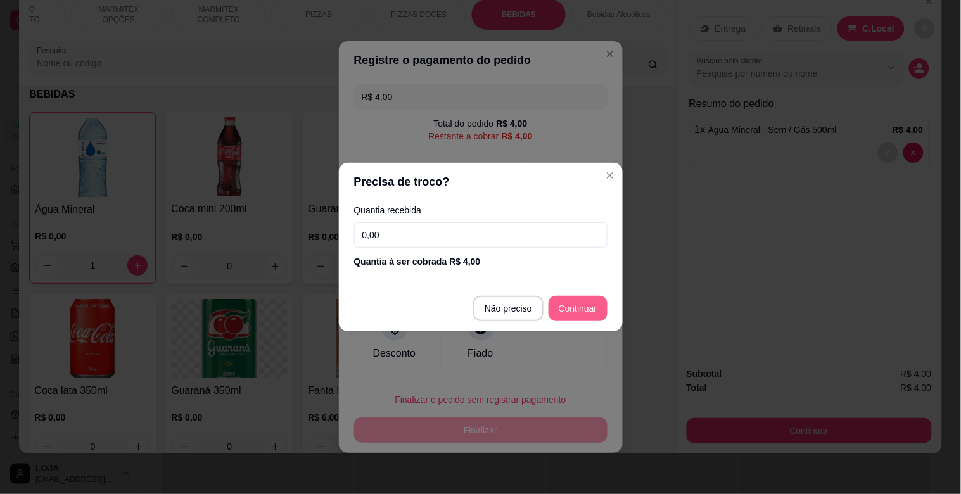
type input "R$ 0,00"
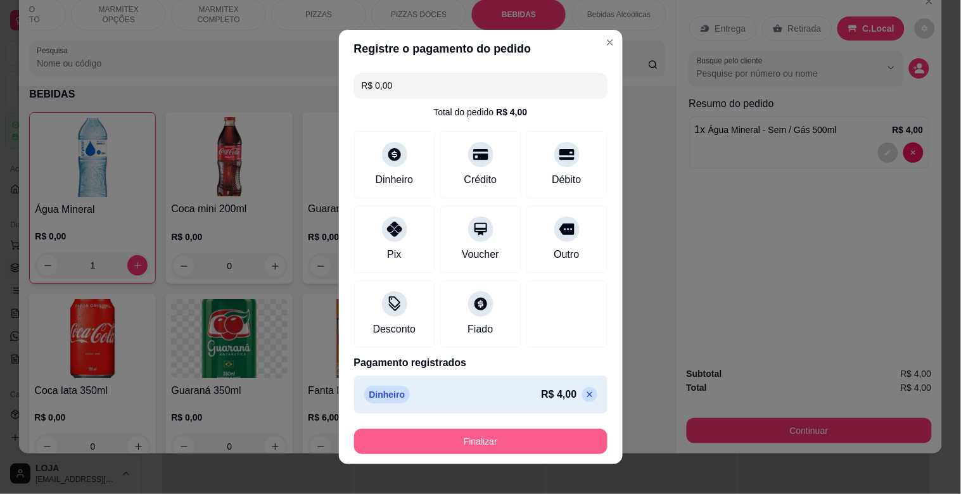
click at [478, 444] on button "Finalizar" at bounding box center [480, 441] width 253 height 25
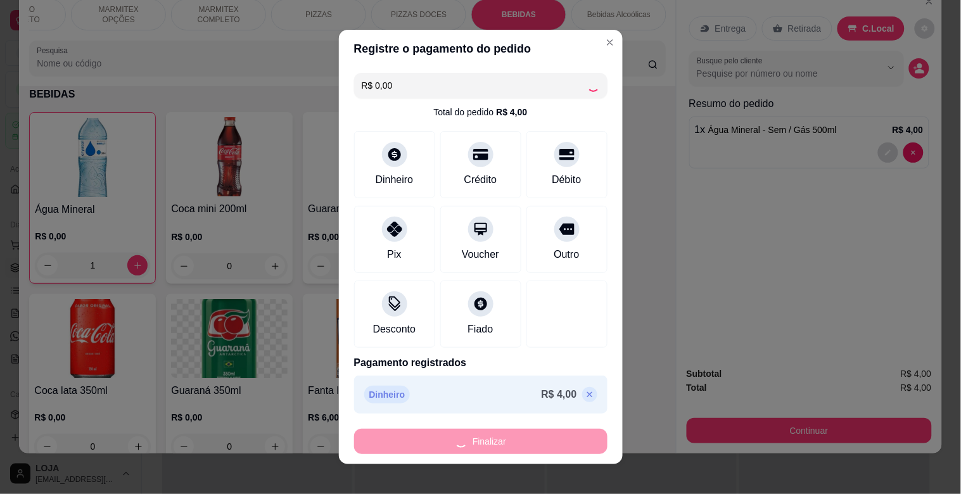
type input "0"
type input "-R$ 4,00"
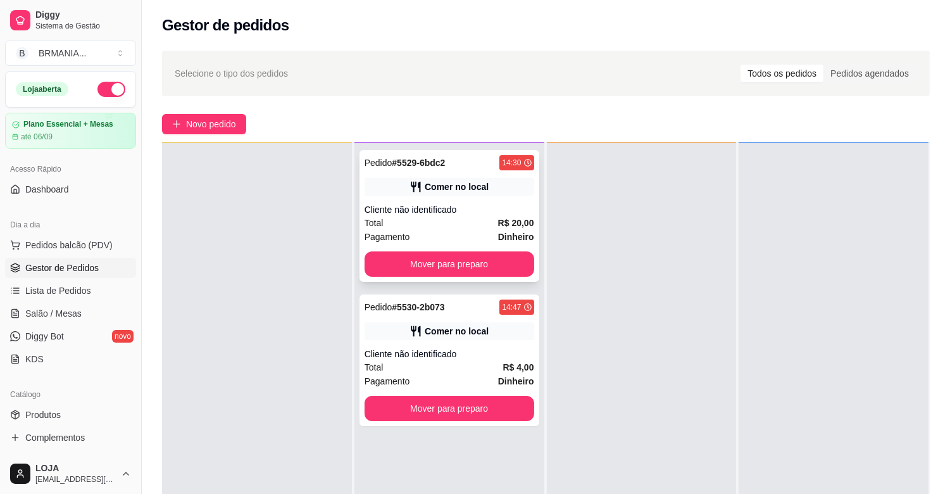
click at [470, 279] on div "Pedido # 5529-6bdc2 14:30 Comer no local Cliente não identificado Total R$ 20,0…" at bounding box center [450, 216] width 180 height 132
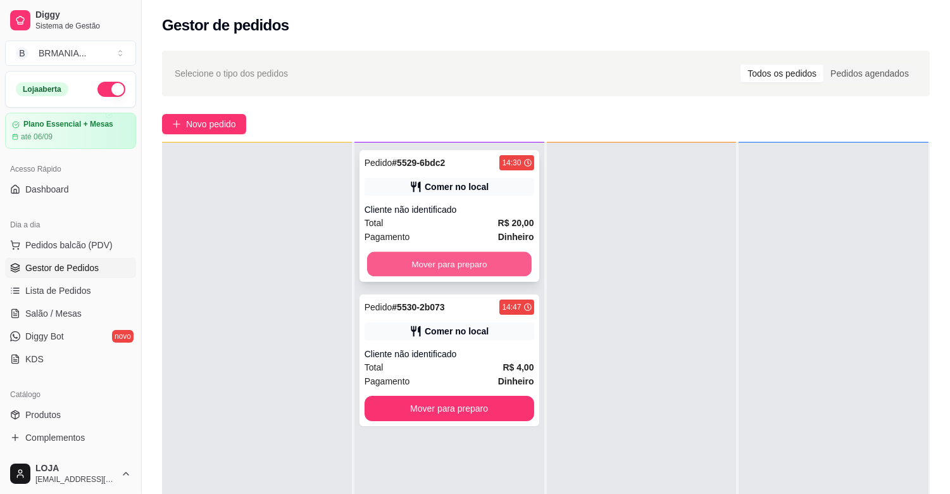
click at [494, 263] on button "Mover para preparo" at bounding box center [449, 264] width 165 height 25
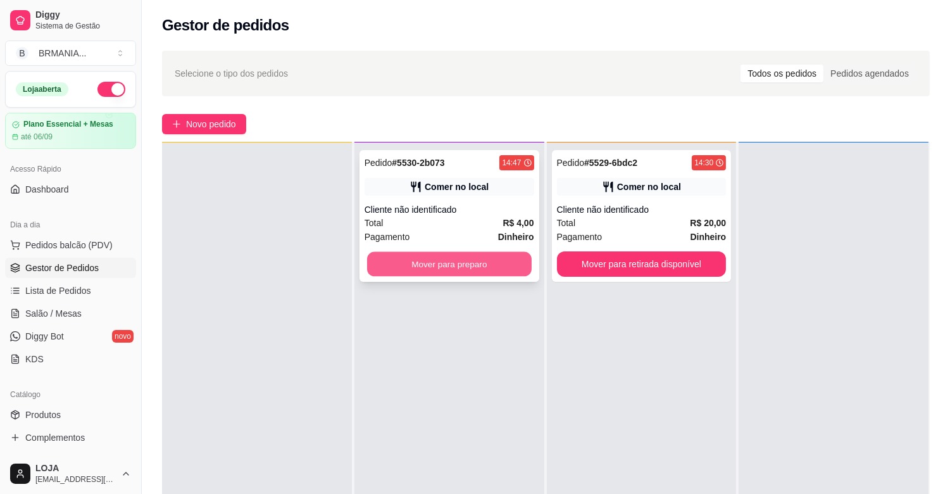
click at [489, 268] on button "Mover para preparo" at bounding box center [449, 264] width 165 height 25
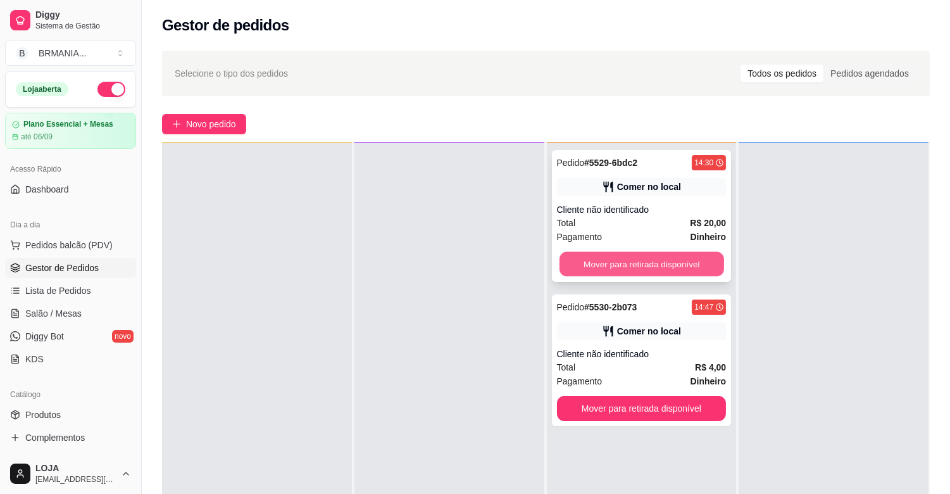
click at [596, 260] on button "Mover para retirada disponível" at bounding box center [642, 264] width 165 height 25
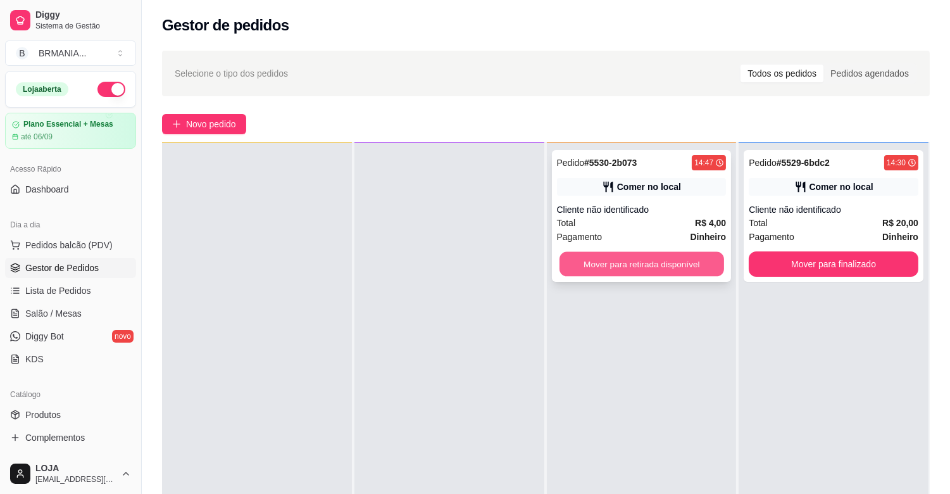
click at [626, 269] on button "Mover para retirada disponível" at bounding box center [642, 264] width 165 height 25
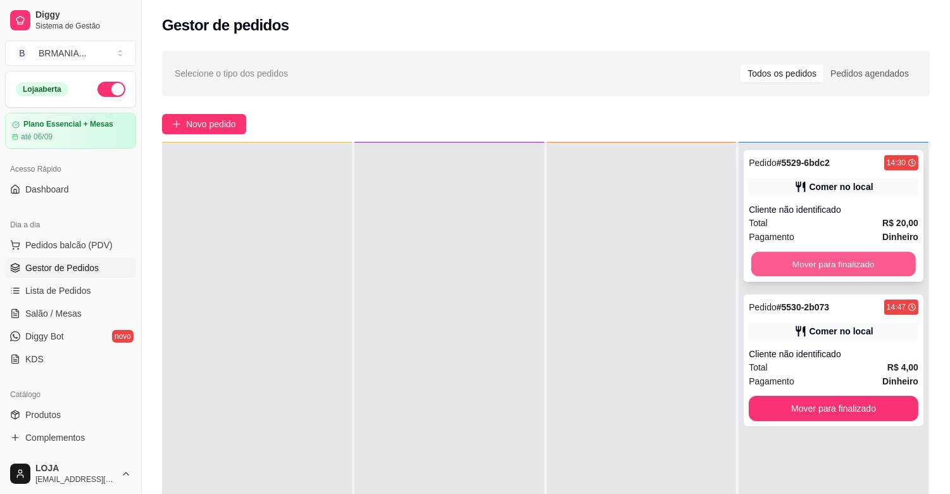
click at [756, 267] on button "Mover para finalizado" at bounding box center [834, 264] width 165 height 25
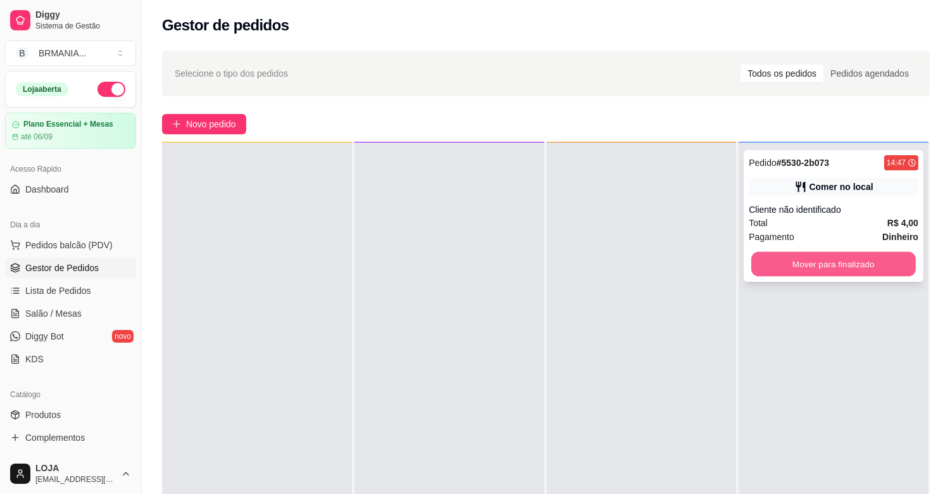
click at [752, 267] on button "Mover para finalizado" at bounding box center [834, 264] width 165 height 25
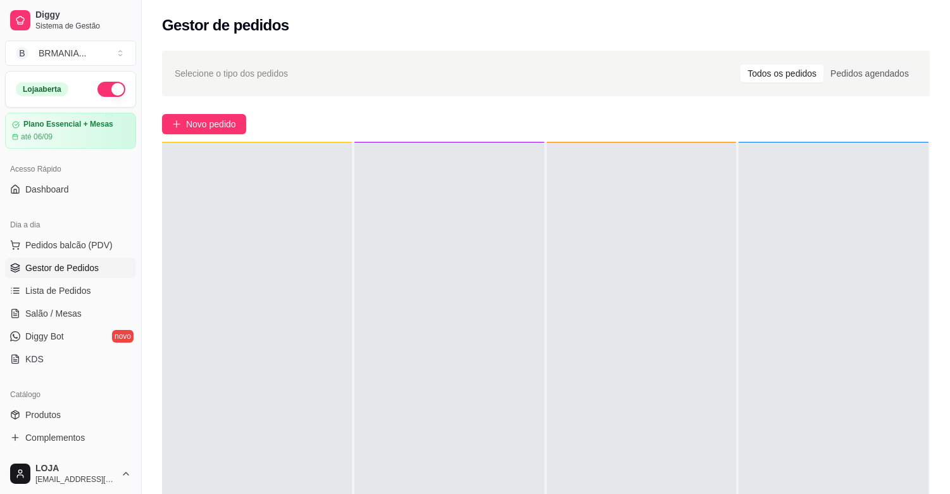
drag, startPoint x: 99, startPoint y: 241, endPoint x: 125, endPoint y: 261, distance: 33.1
click at [103, 246] on span "Pedidos balcão (PDV)" at bounding box center [68, 245] width 87 height 13
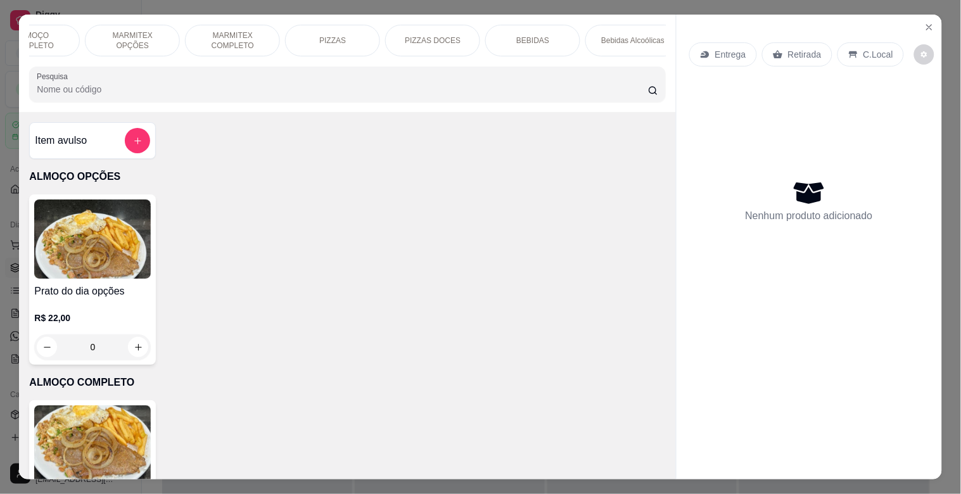
scroll to position [0, 160]
click at [527, 25] on div "BEBIDAS" at bounding box center [516, 41] width 95 height 32
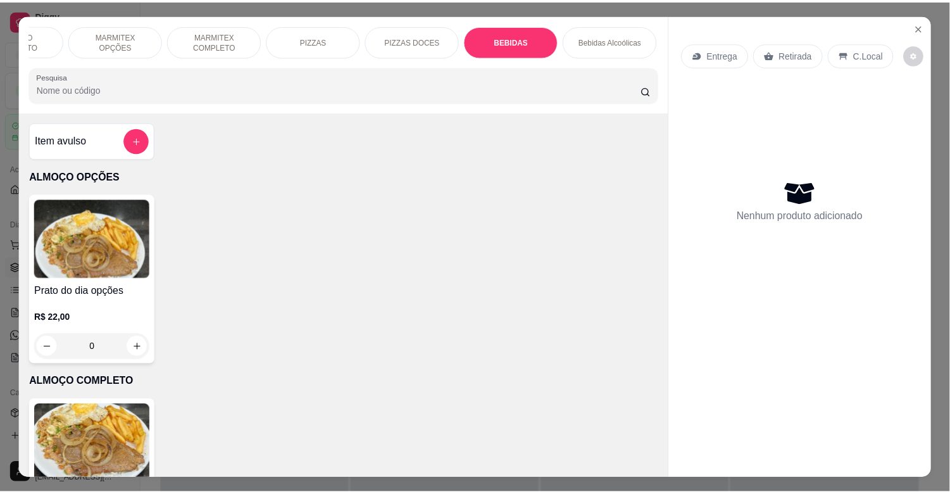
scroll to position [30, 0]
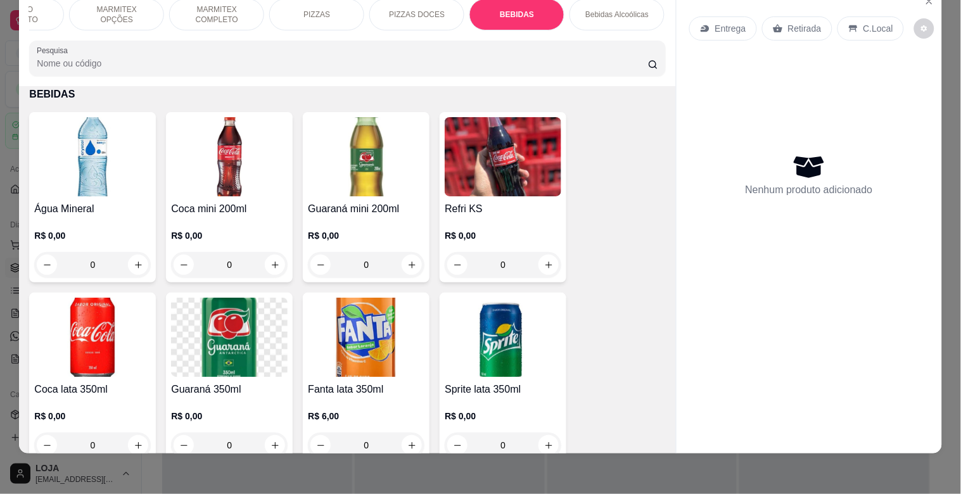
click at [41, 151] on img at bounding box center [92, 156] width 117 height 79
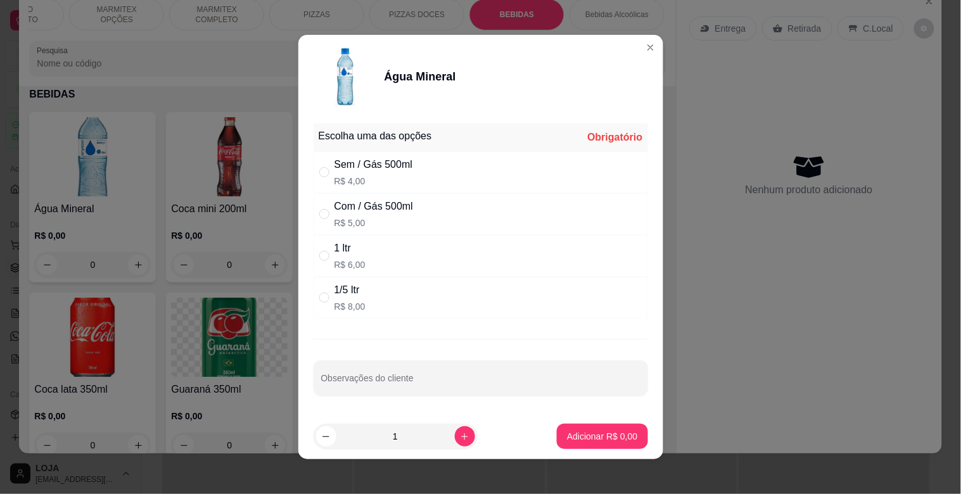
click at [345, 165] on div "Sem / Gás 500ml" at bounding box center [373, 164] width 79 height 15
radio input "true"
click at [557, 432] on button "Adicionar R$ 4,00" at bounding box center [602, 436] width 91 height 25
type input "1"
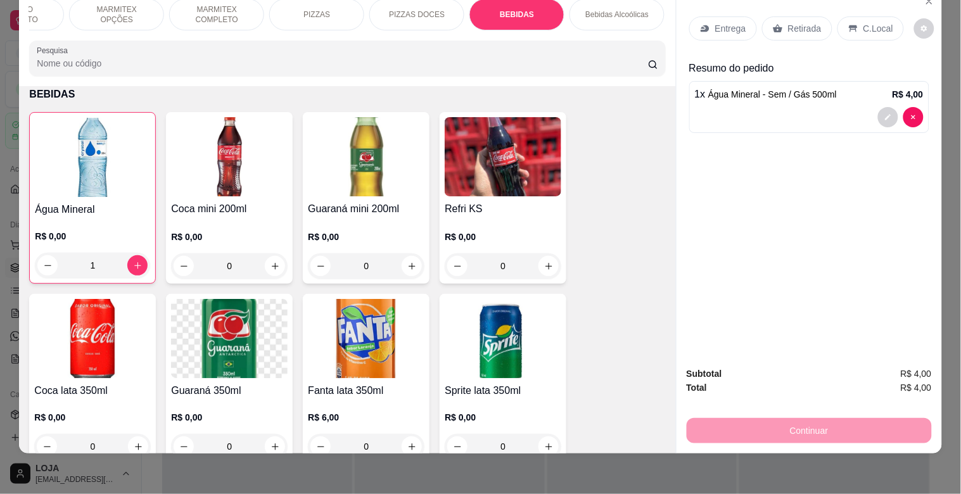
click at [788, 22] on p "Retirada" at bounding box center [805, 28] width 34 height 13
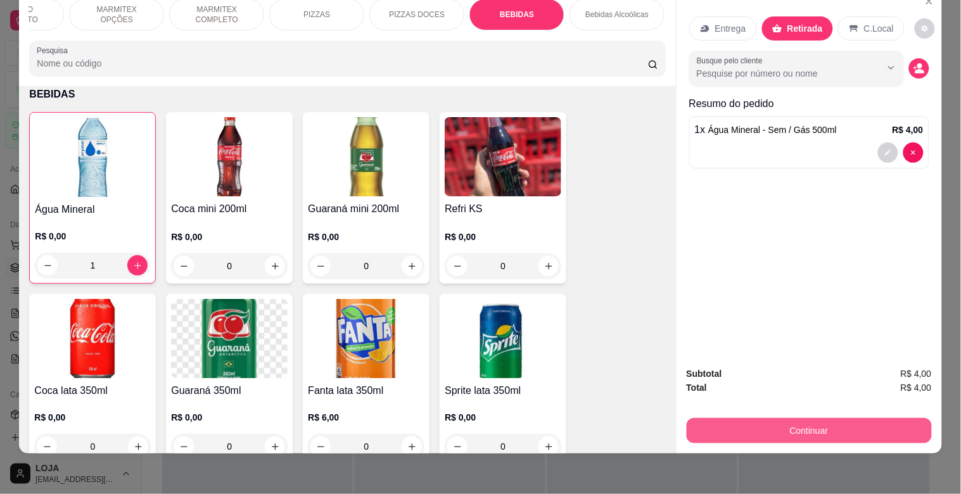
click at [818, 418] on button "Continuar" at bounding box center [808, 430] width 245 height 25
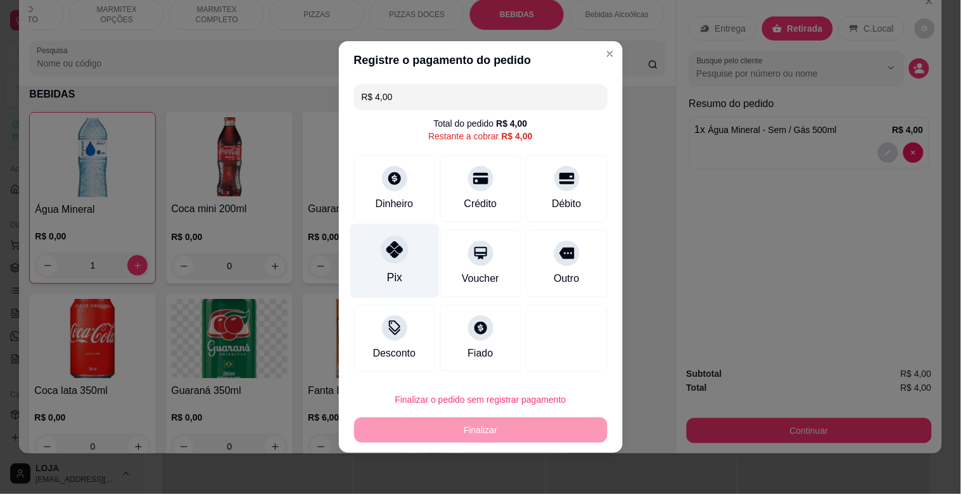
click at [387, 287] on div "Pix" at bounding box center [394, 261] width 89 height 74
type input "R$ 0,00"
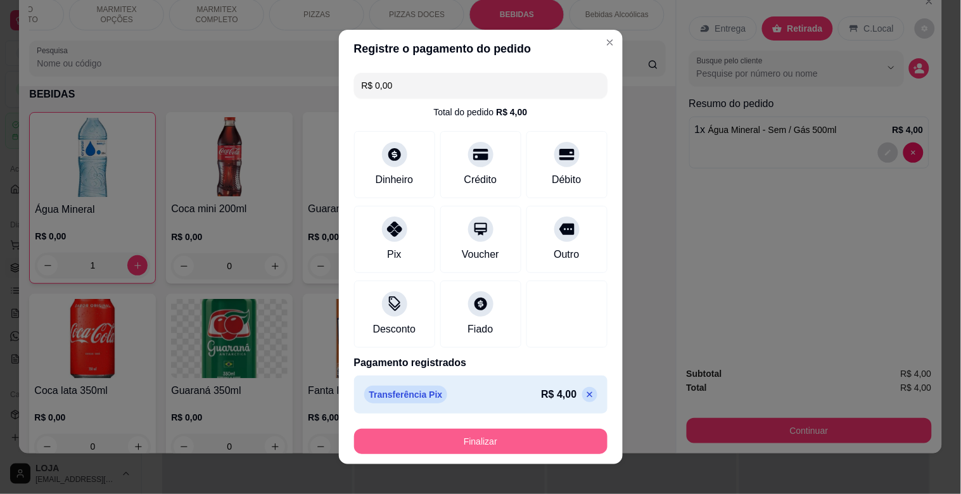
click at [514, 436] on button "Finalizar" at bounding box center [480, 441] width 253 height 25
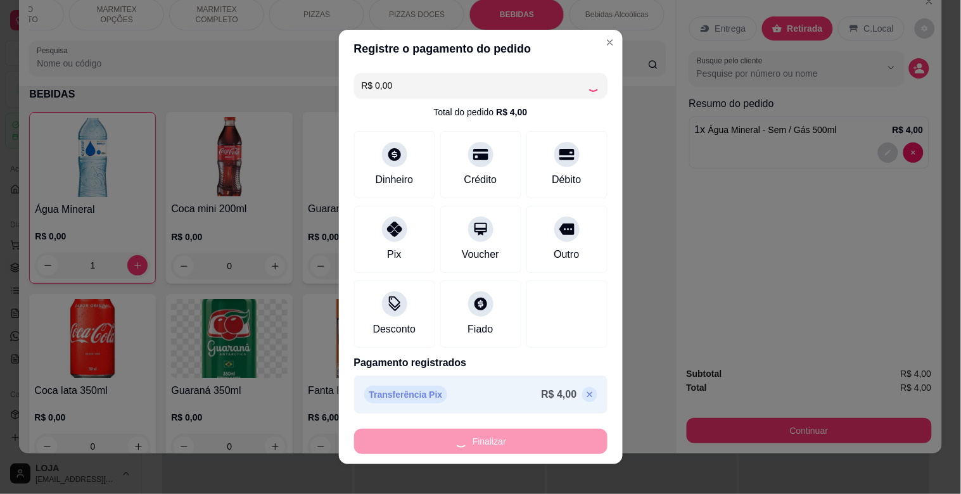
type input "0"
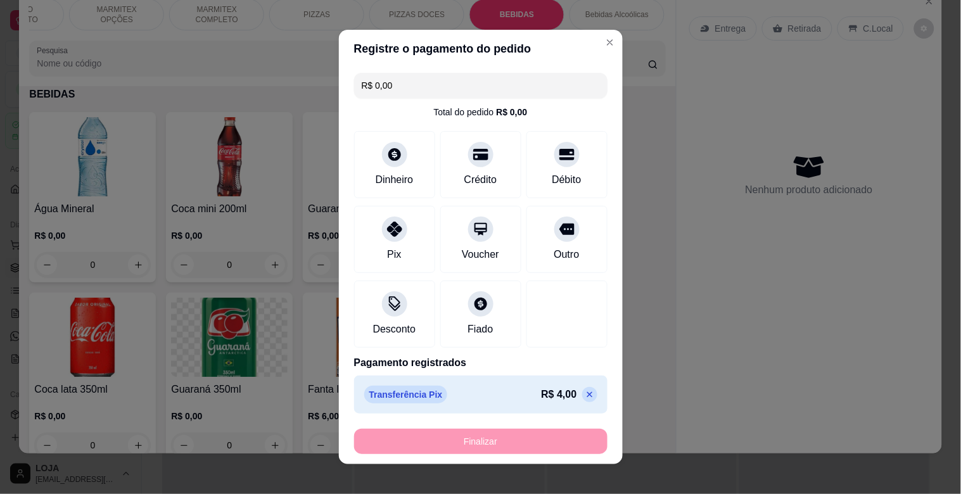
type input "-R$ 4,00"
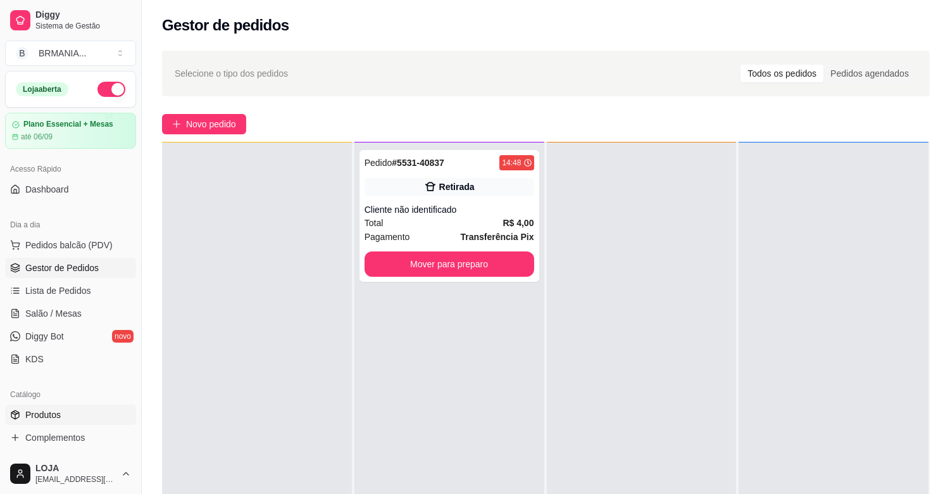
click at [47, 419] on span "Produtos" at bounding box center [42, 414] width 35 height 13
